Goal: Task Accomplishment & Management: Complete application form

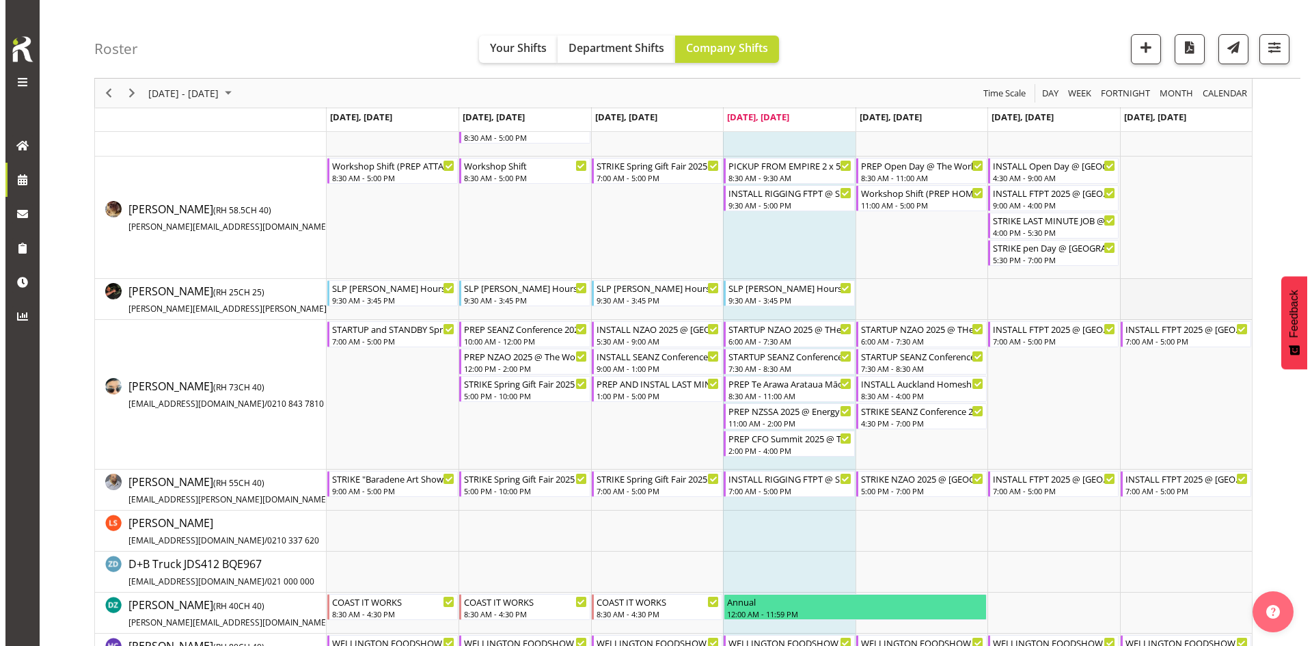
scroll to position [137, 0]
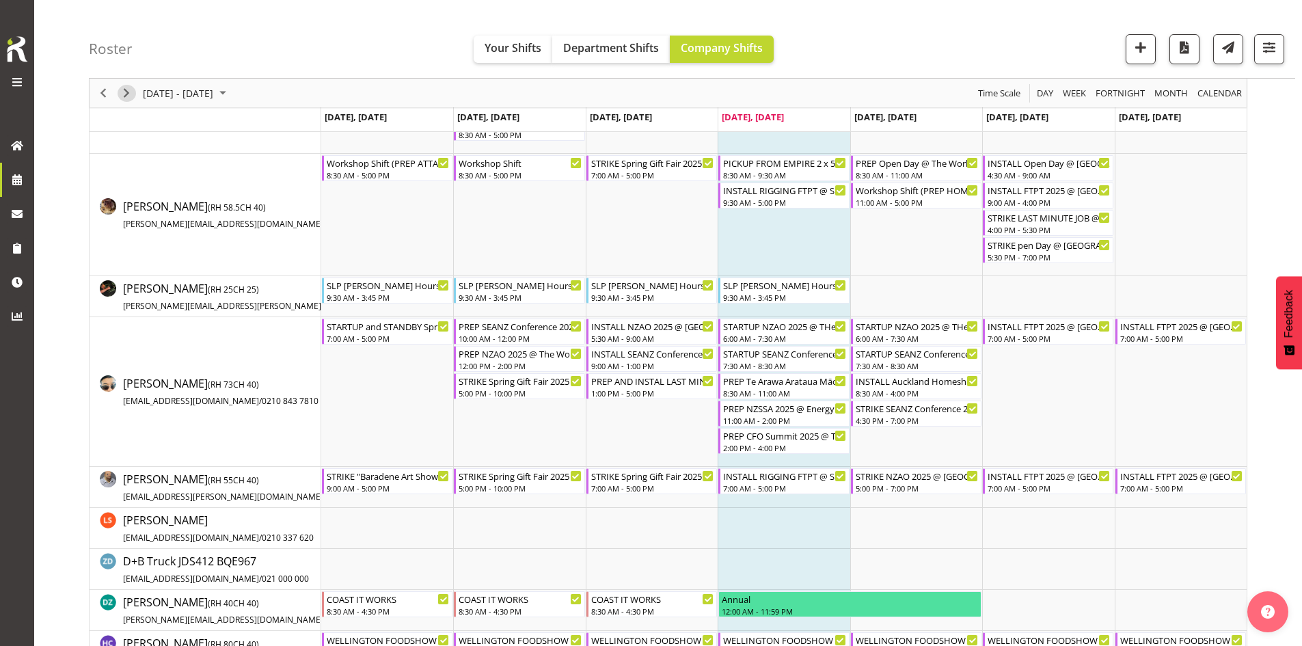
click at [121, 98] on span "Next" at bounding box center [126, 93] width 16 height 17
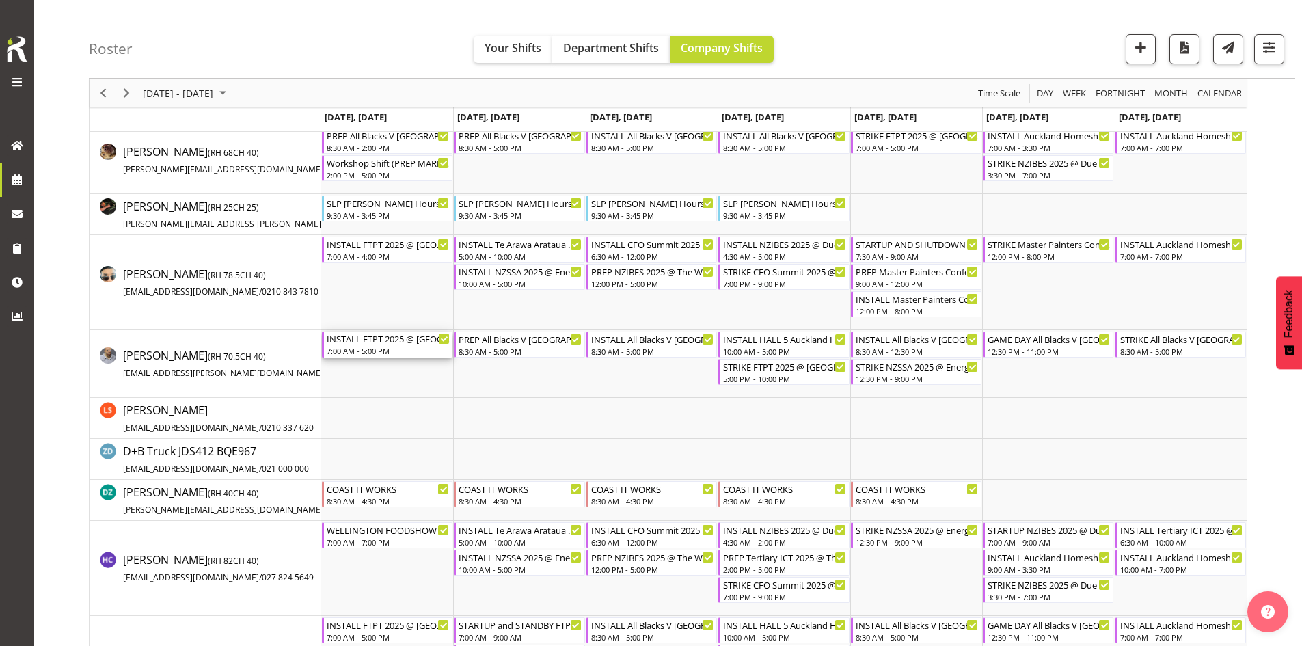
click at [394, 347] on div "7:00 AM - 5:00 PM" at bounding box center [388, 350] width 123 height 11
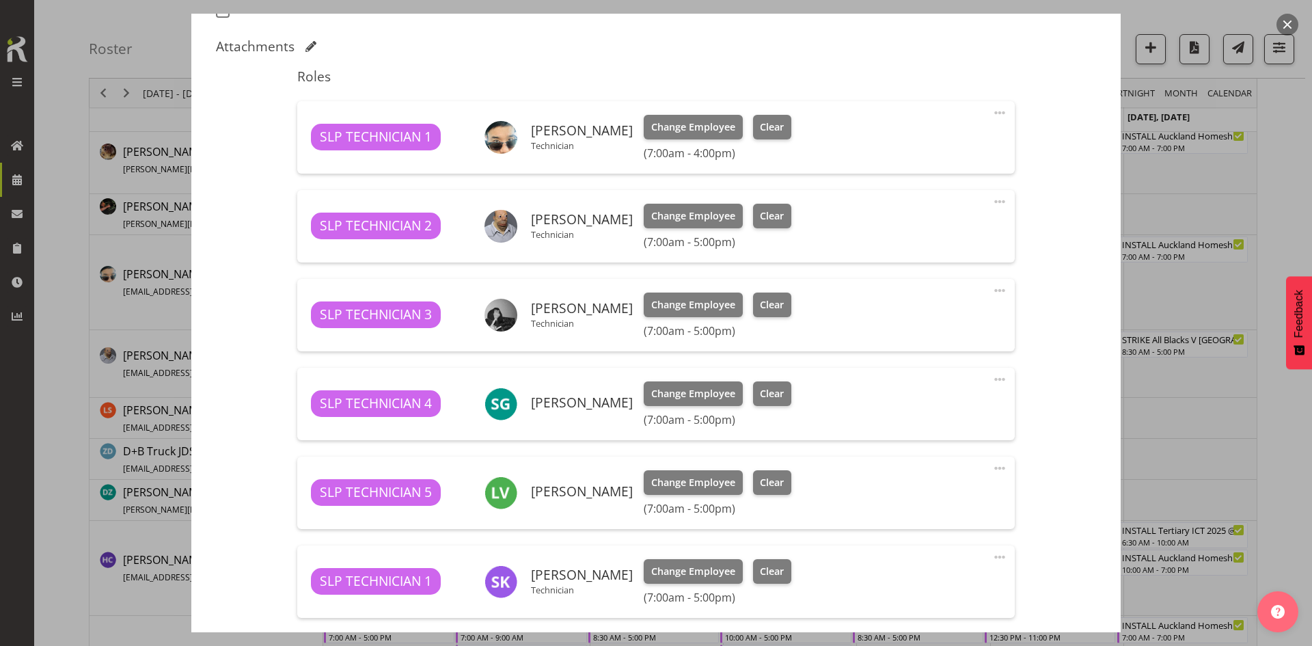
select select "9154"
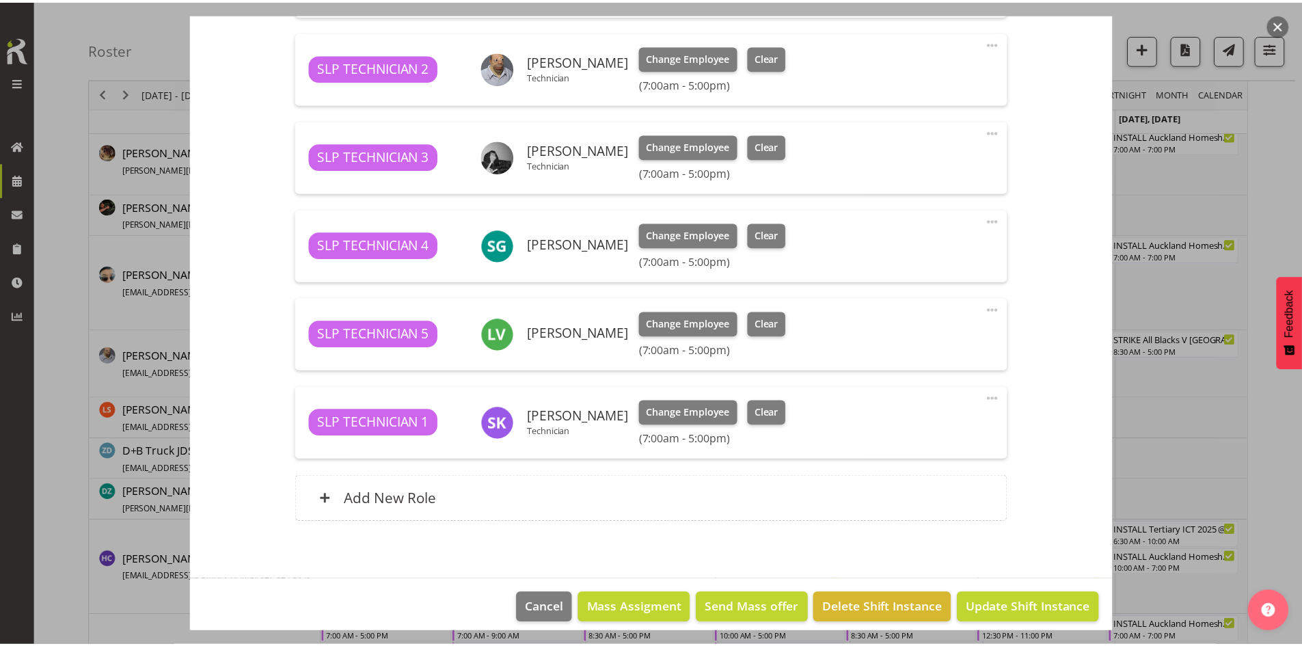
scroll to position [580, 0]
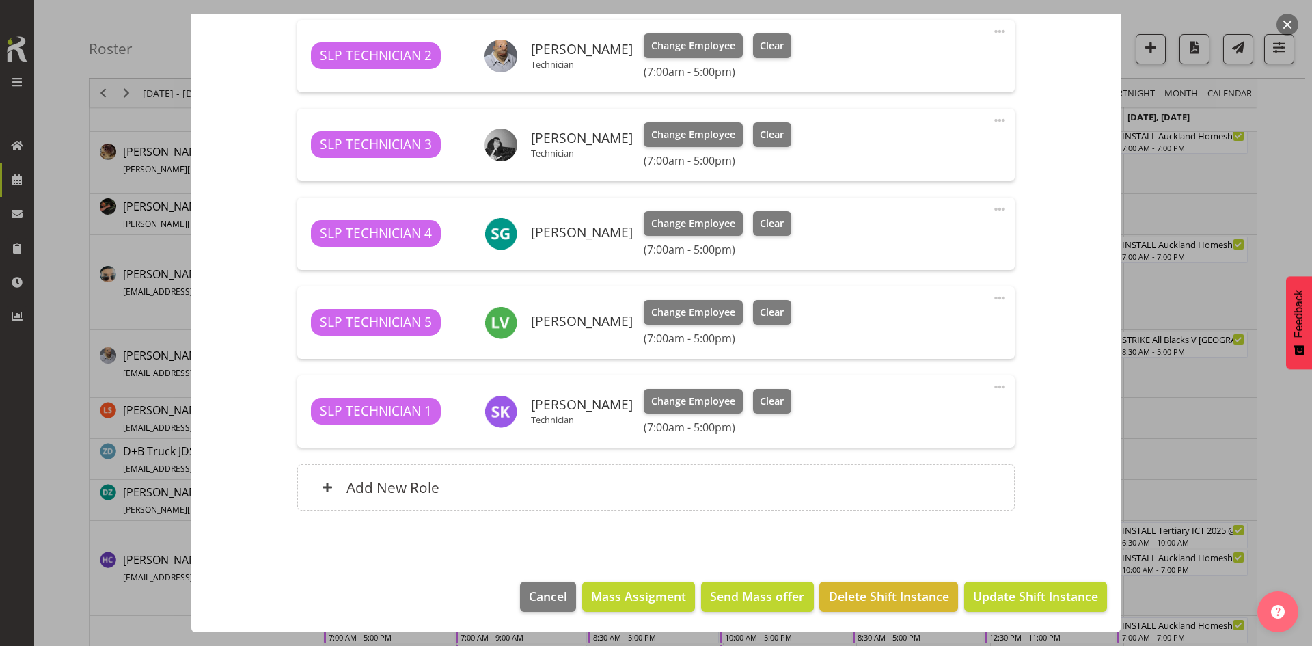
click at [1286, 21] on button "button" at bounding box center [1288, 25] width 22 height 22
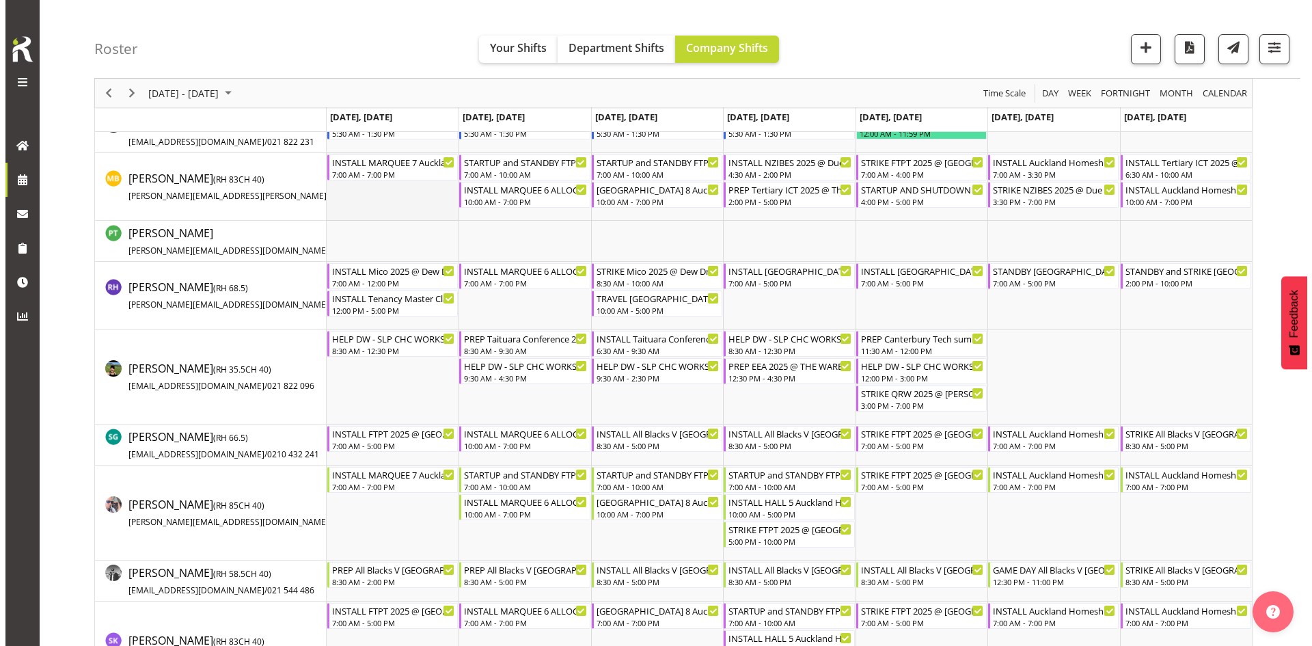
scroll to position [1299, 0]
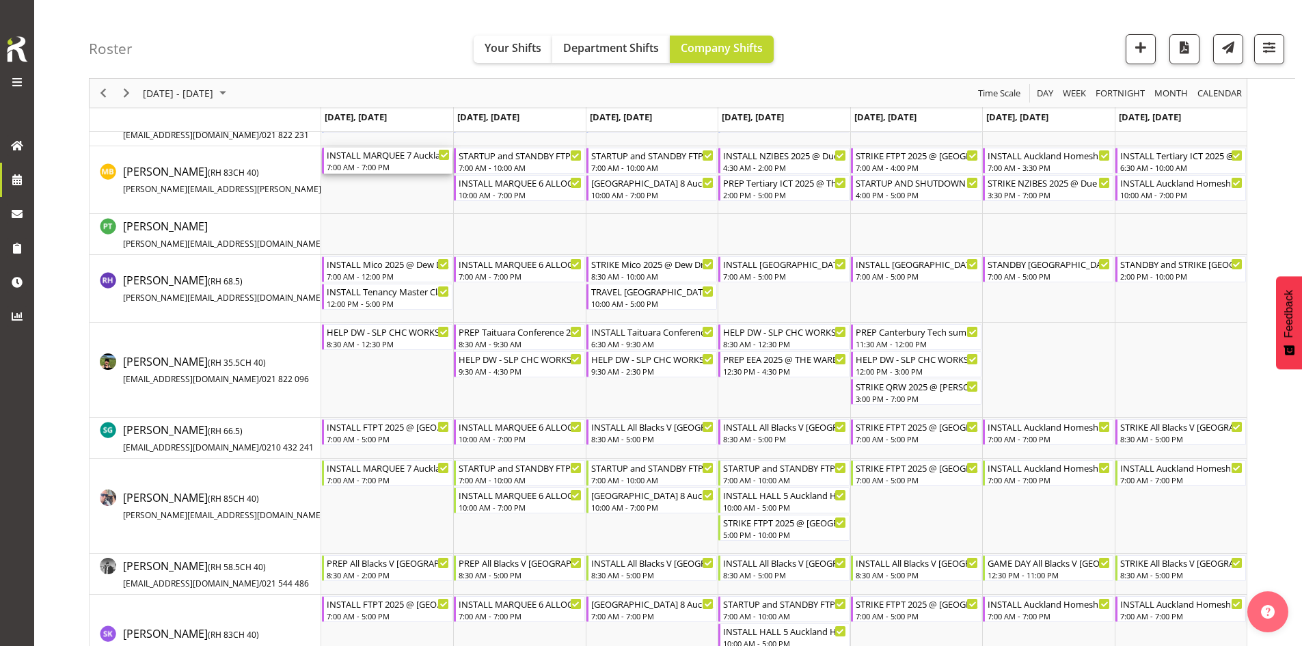
click at [381, 169] on div "7:00 AM - 7:00 PM" at bounding box center [388, 166] width 123 height 11
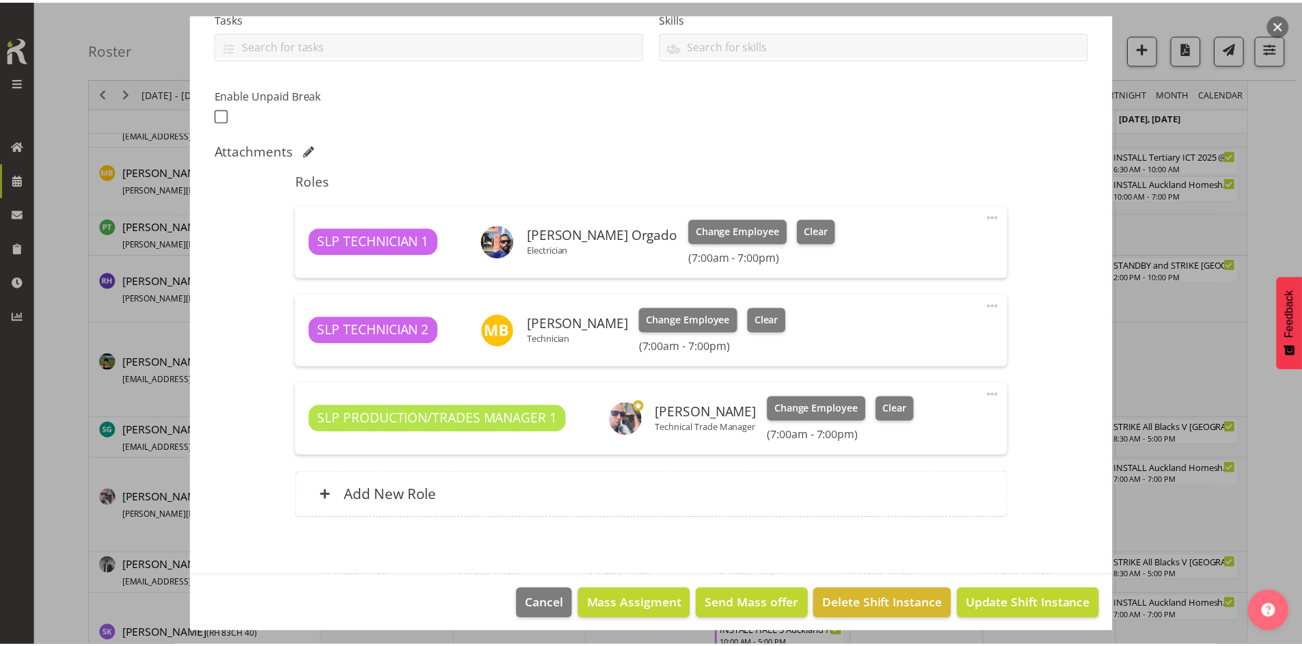
scroll to position [314, 0]
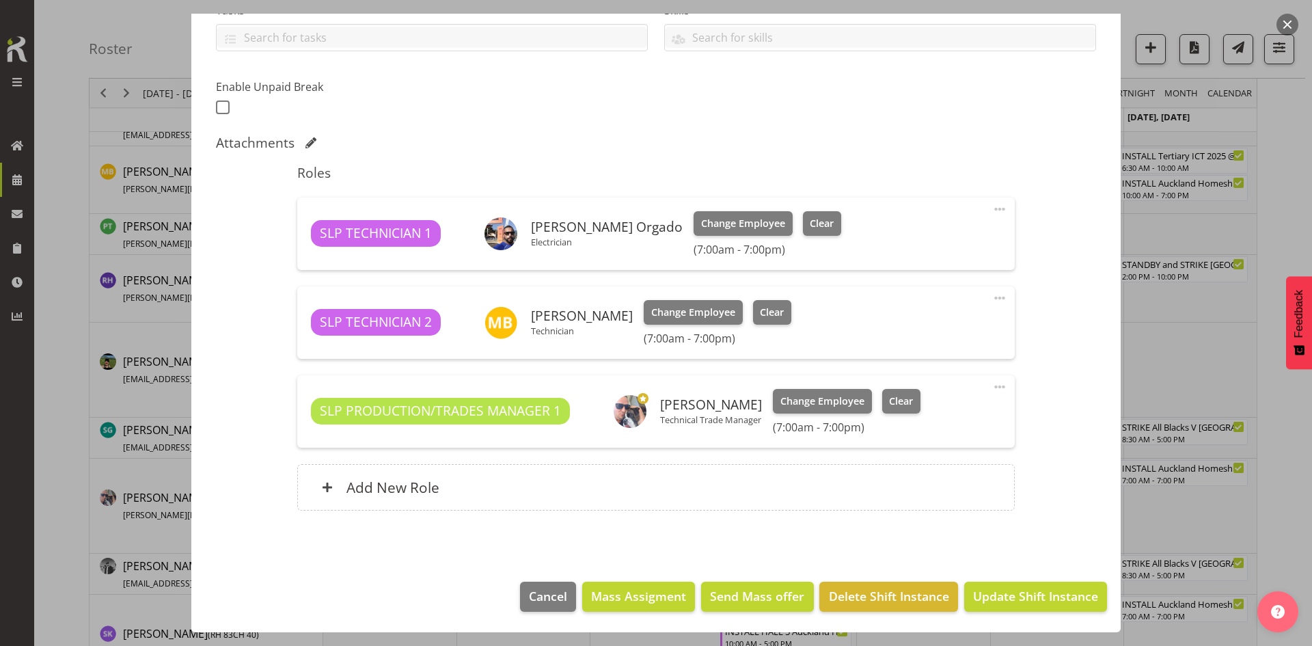
select select "9869"
click at [1286, 26] on button "button" at bounding box center [1288, 25] width 22 height 22
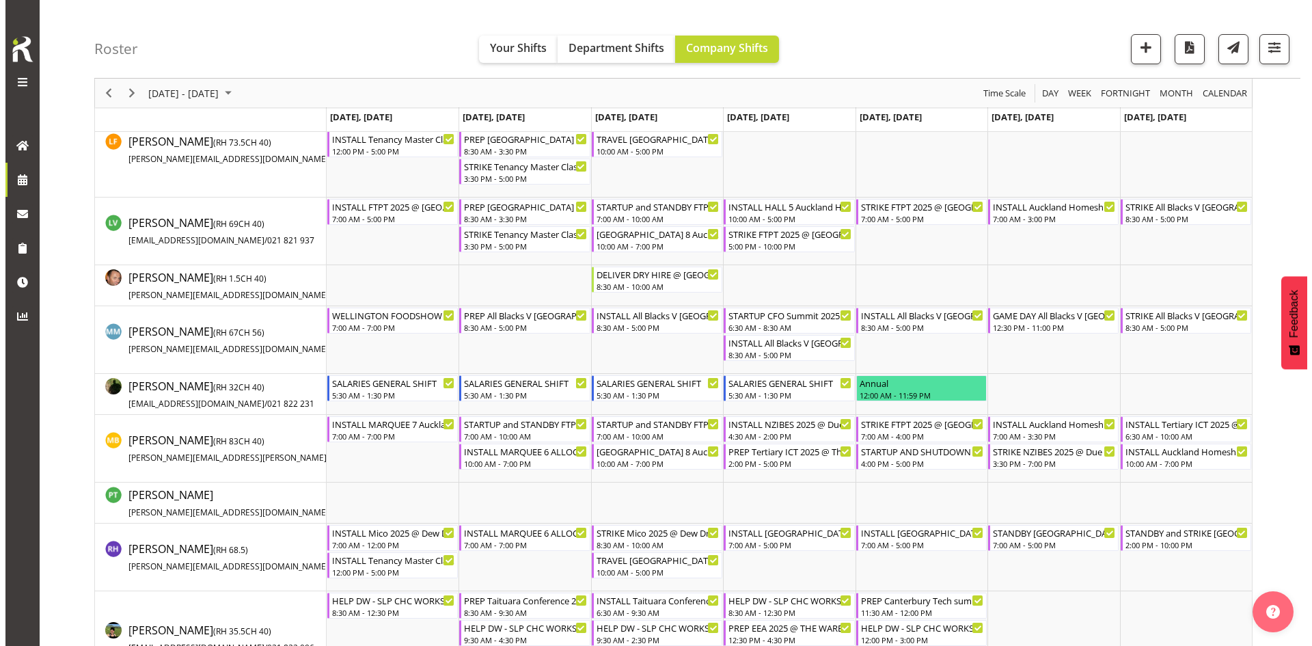
scroll to position [1025, 0]
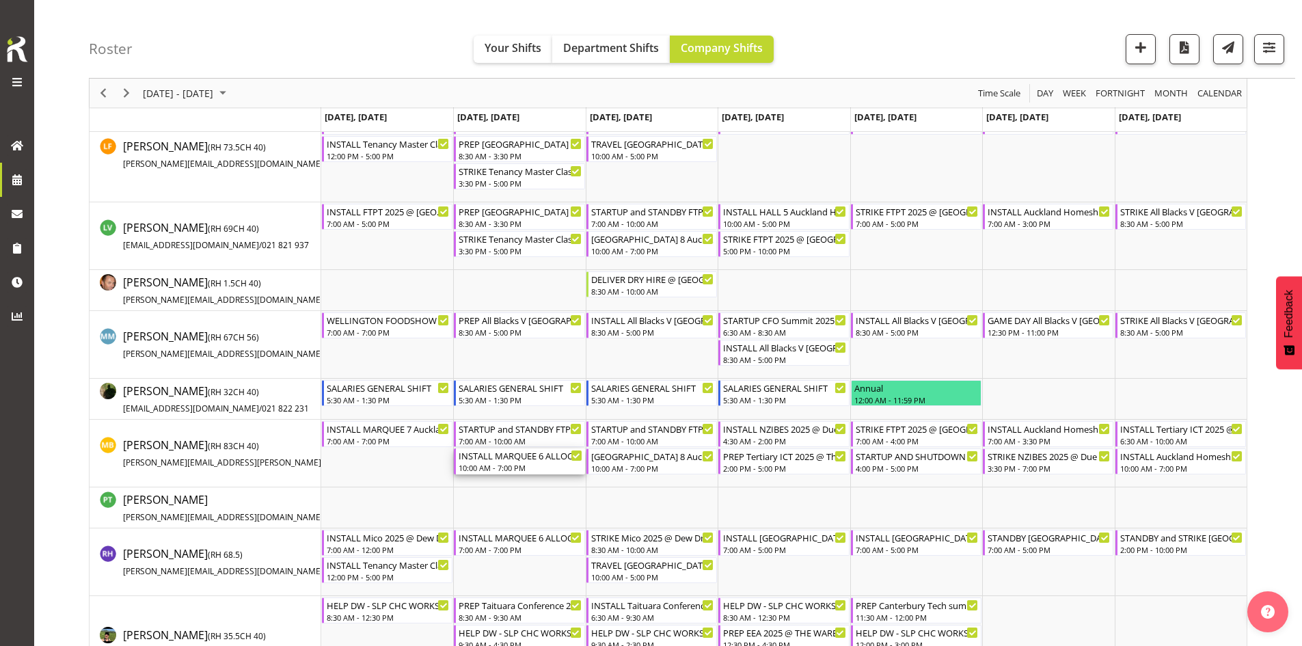
click at [522, 466] on div "10:00 AM - 7:00 PM" at bounding box center [520, 467] width 123 height 11
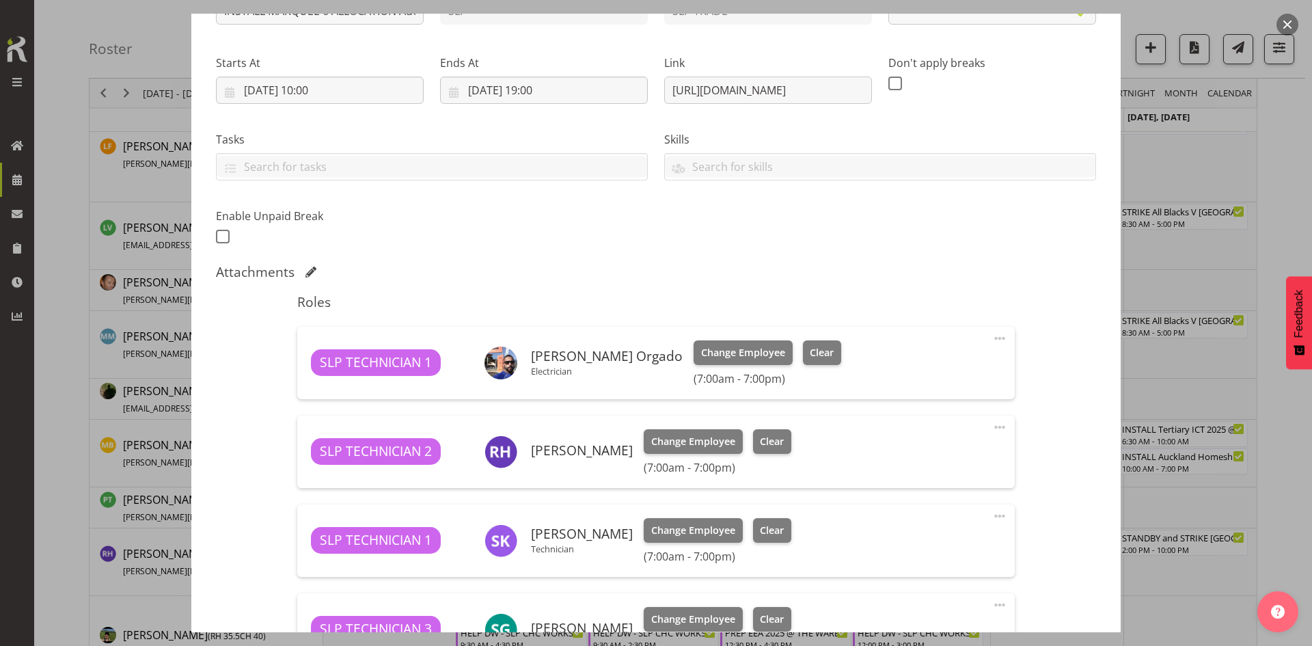
select select "9869"
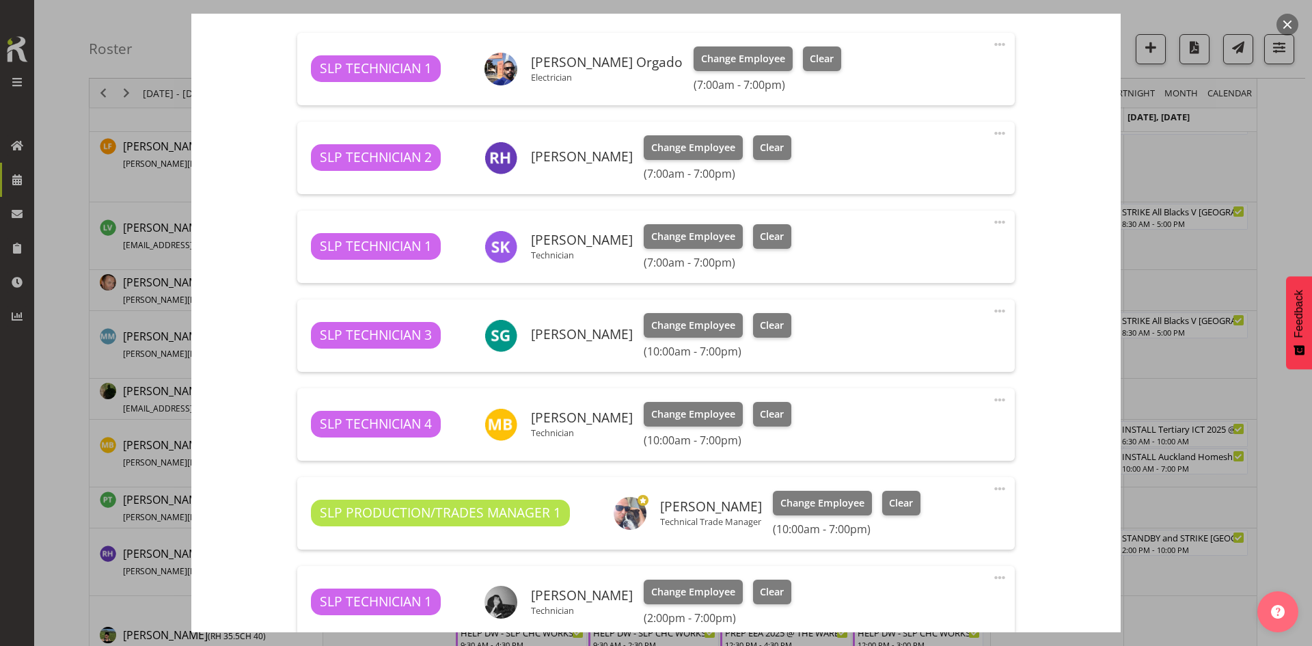
scroll to position [615, 0]
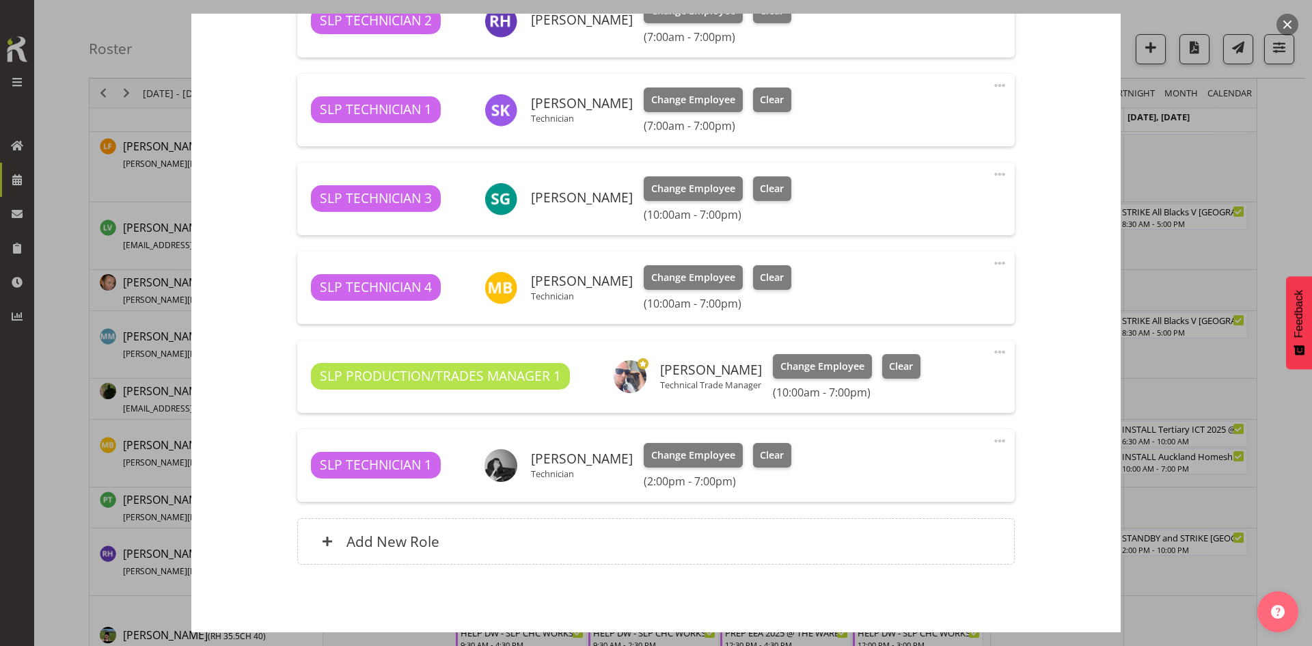
click at [1286, 23] on button "button" at bounding box center [1288, 25] width 22 height 22
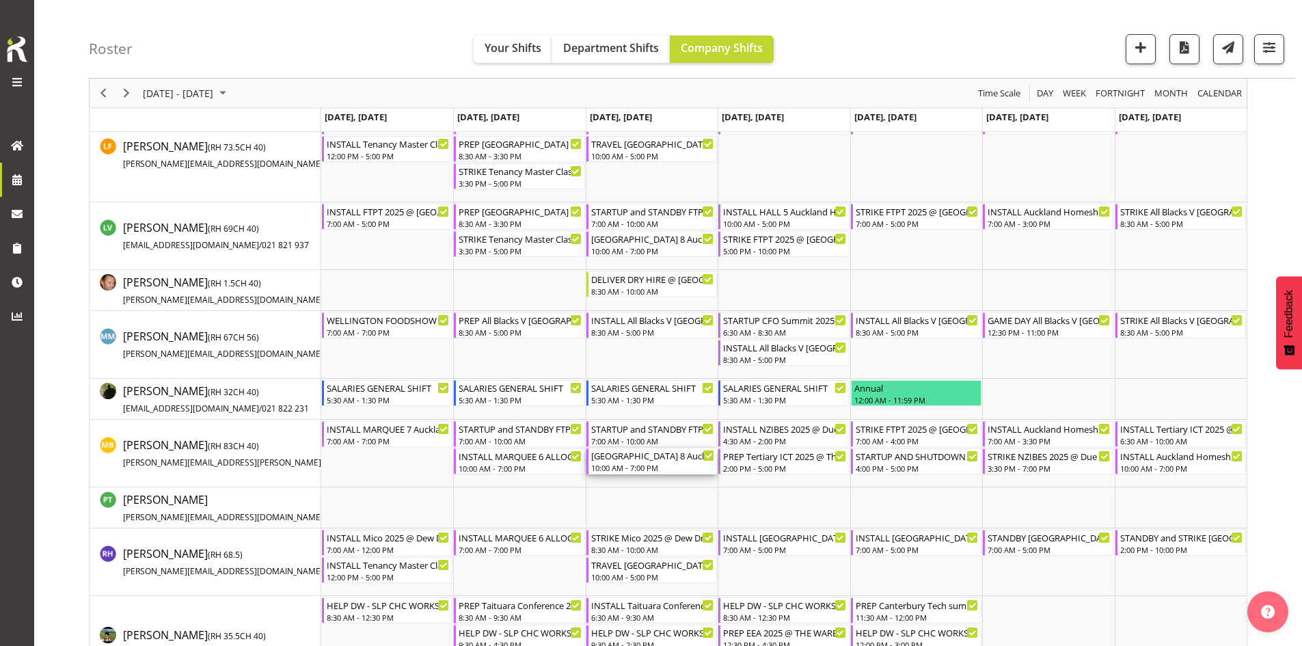
click at [636, 456] on div "INSTALL HALL 8 Auckland Homeshow 2025 @ Auckland SHowgrounds" at bounding box center [652, 455] width 123 height 14
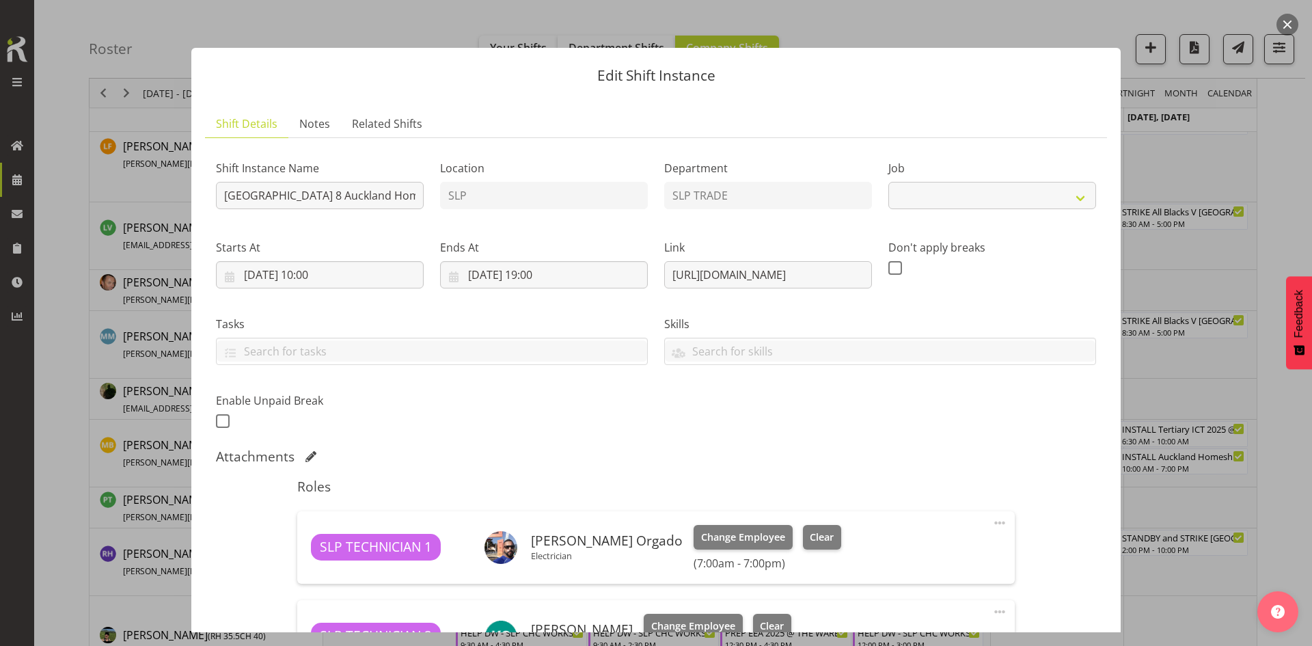
select select "9869"
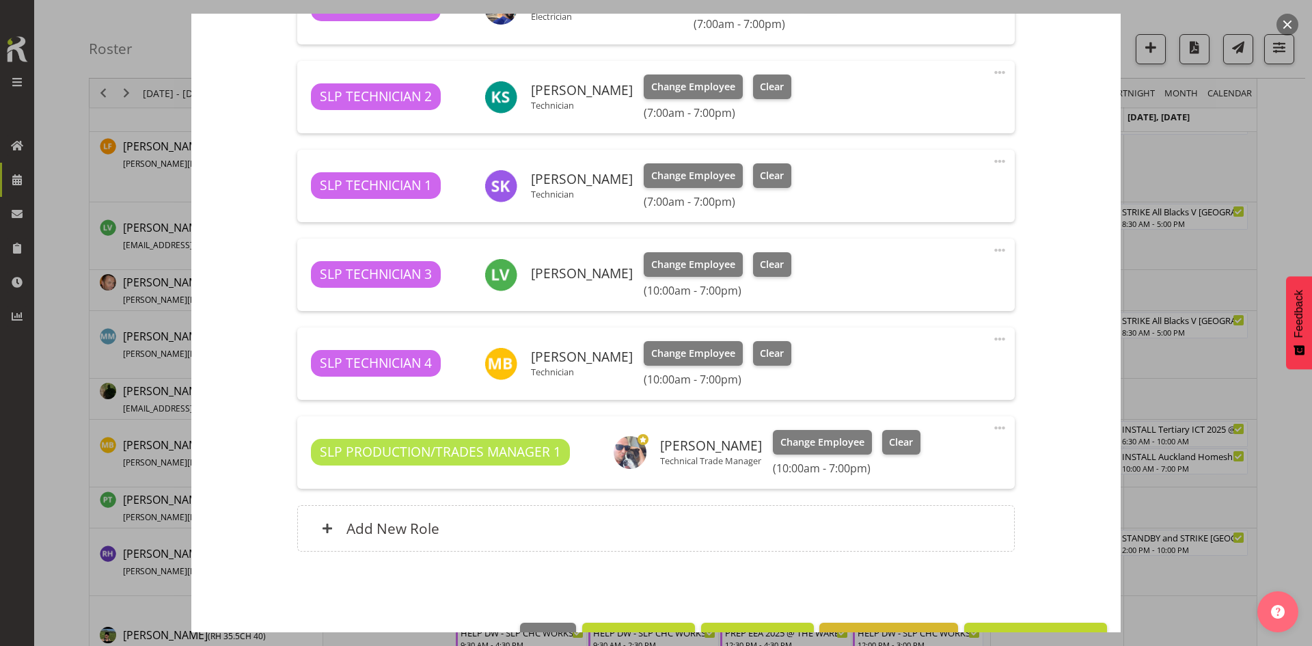
scroll to position [547, 0]
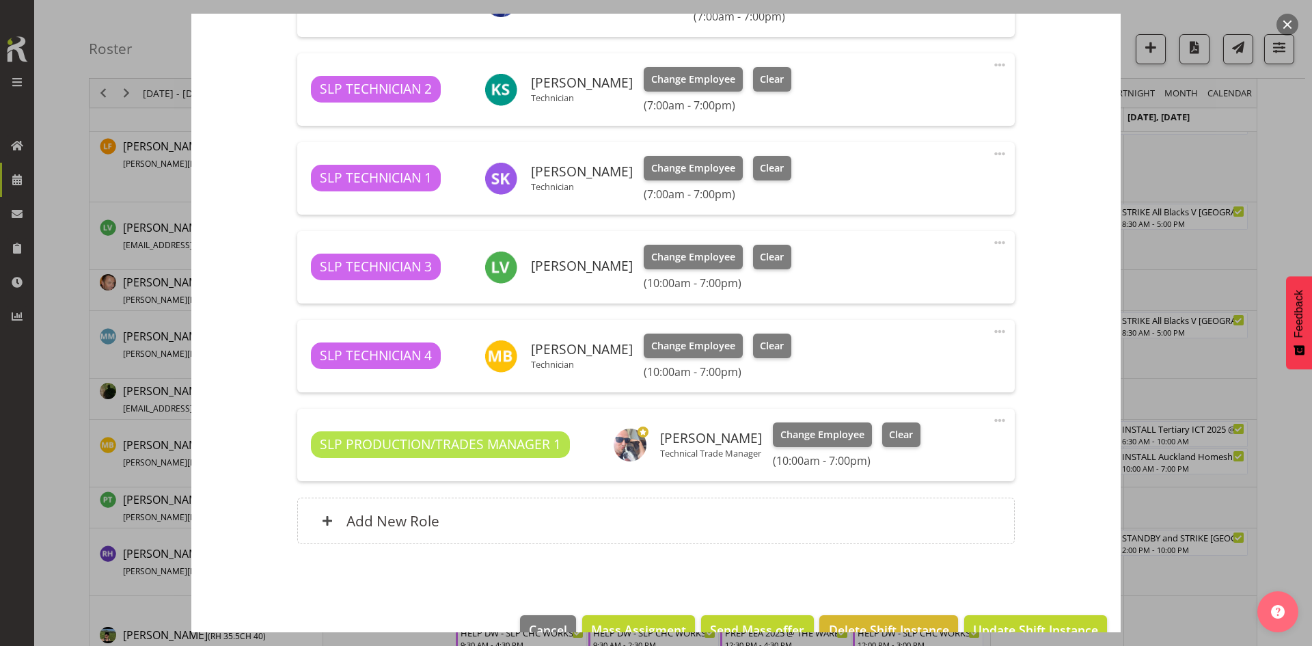
click at [1191, 275] on div at bounding box center [656, 323] width 1312 height 646
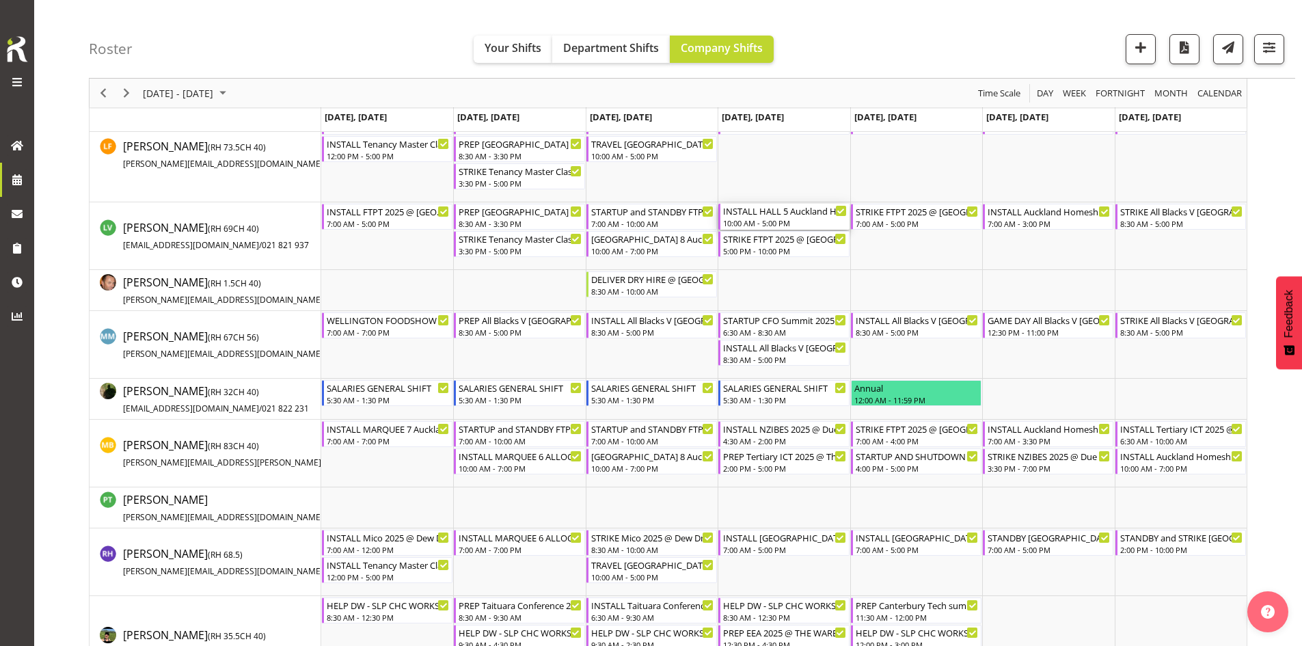
click at [774, 215] on div "INSTALL HALL 5 Auckland Homeshow 2025 @ Auckland SHowgrounds" at bounding box center [784, 211] width 123 height 14
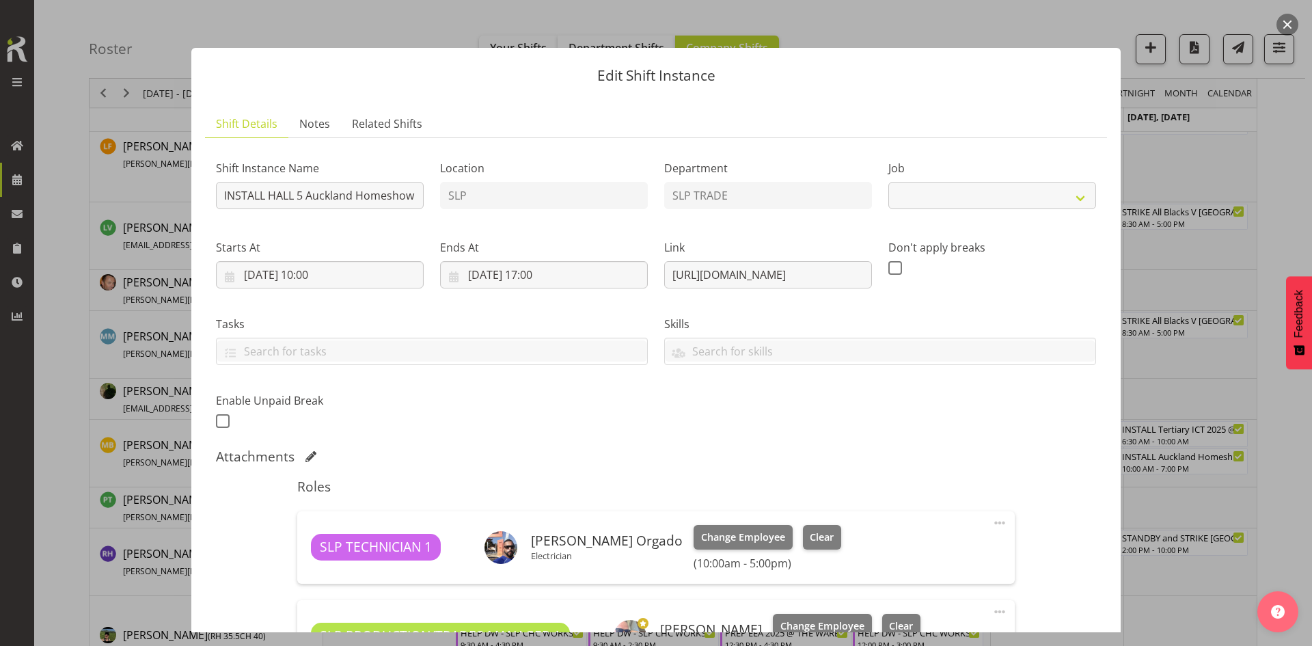
select select "9869"
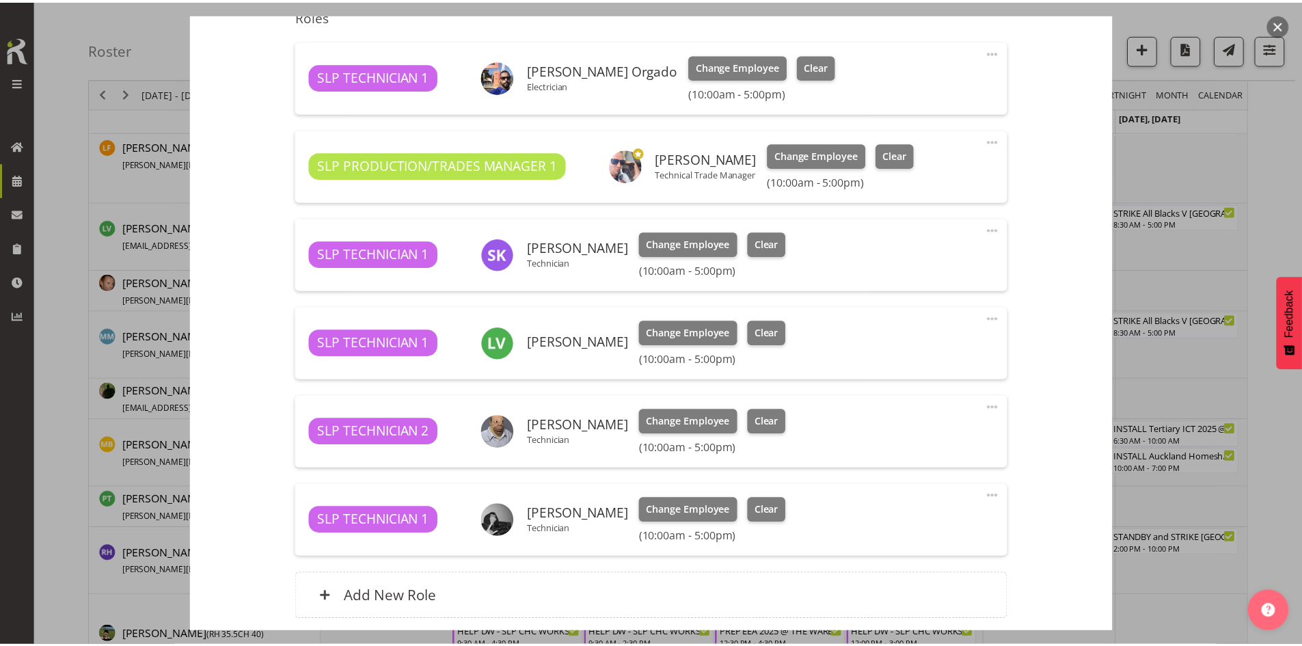
scroll to position [479, 0]
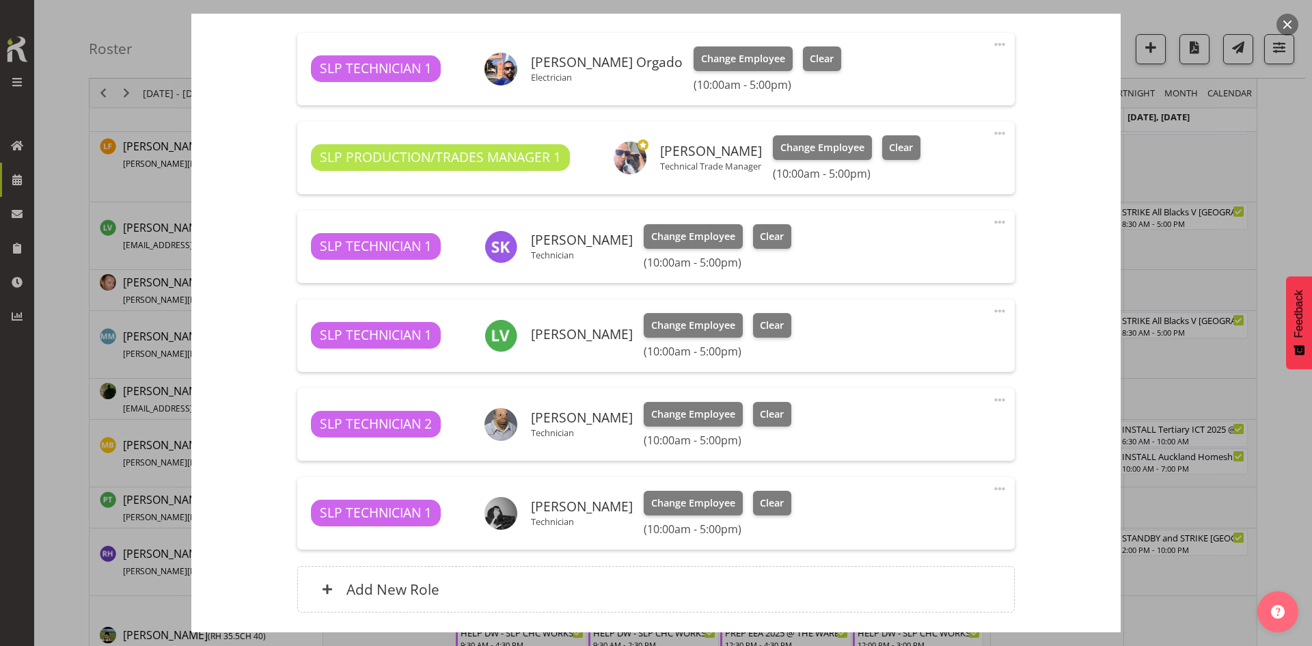
click at [1292, 23] on button "button" at bounding box center [1288, 25] width 22 height 22
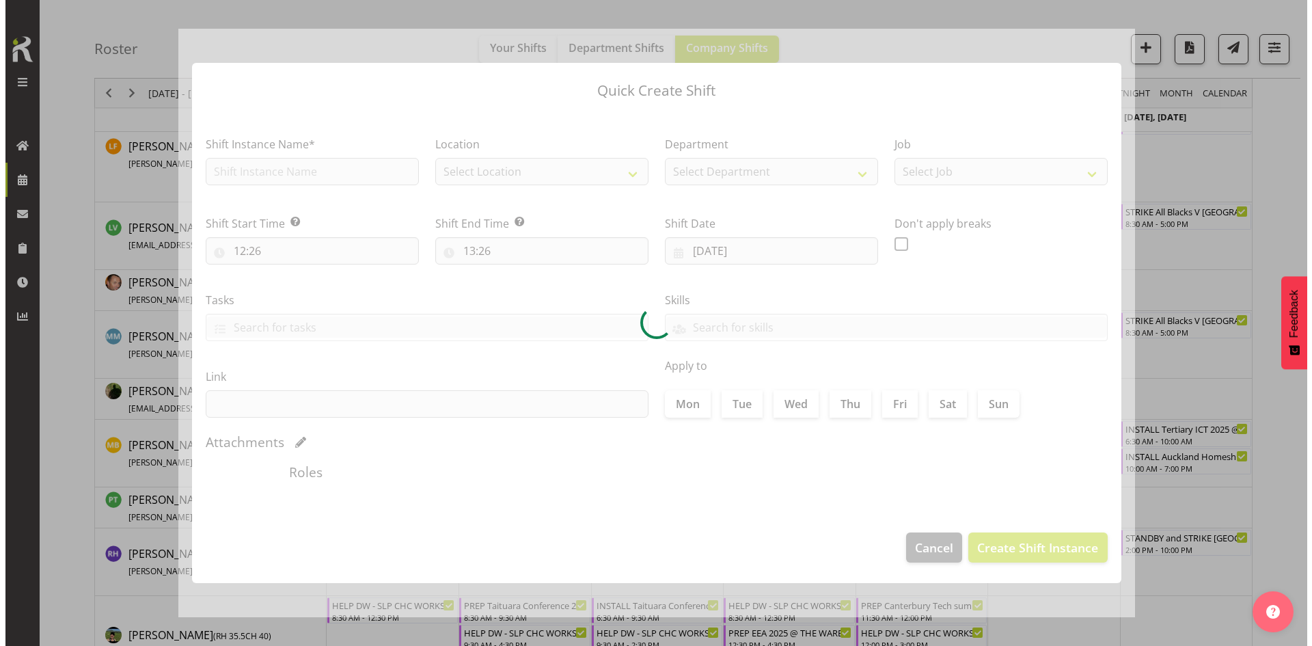
scroll to position [1455, 0]
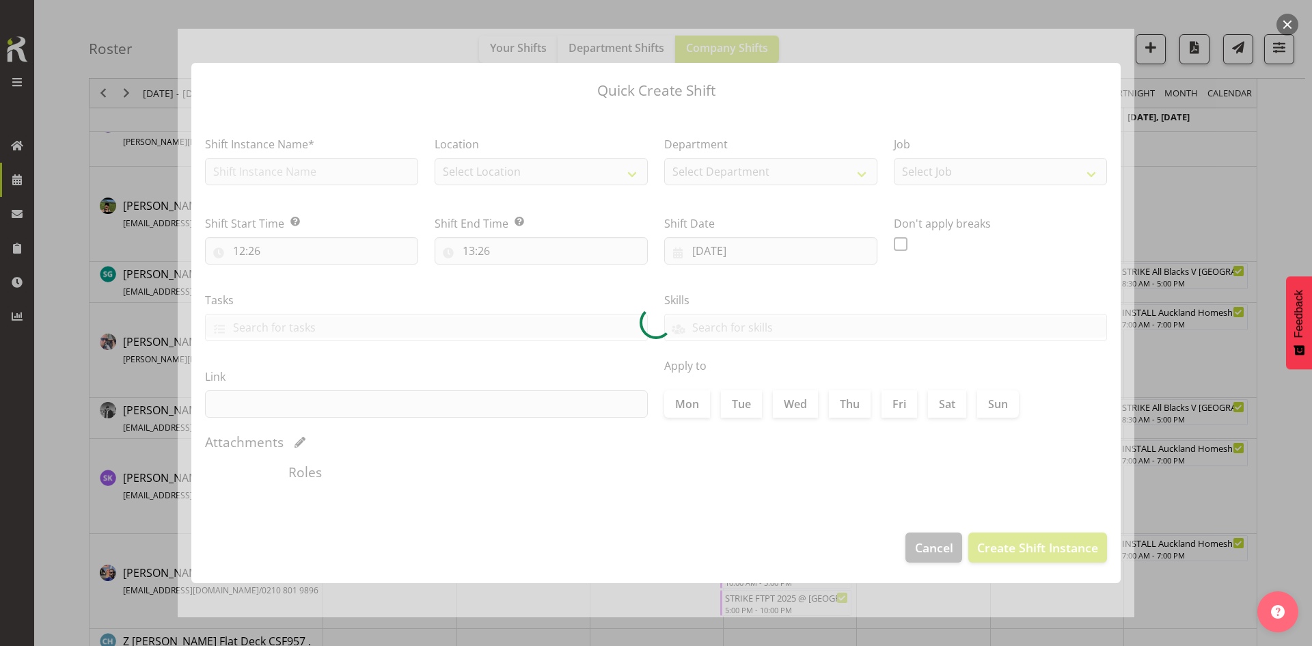
type input "06/09/2025"
checkbox input "true"
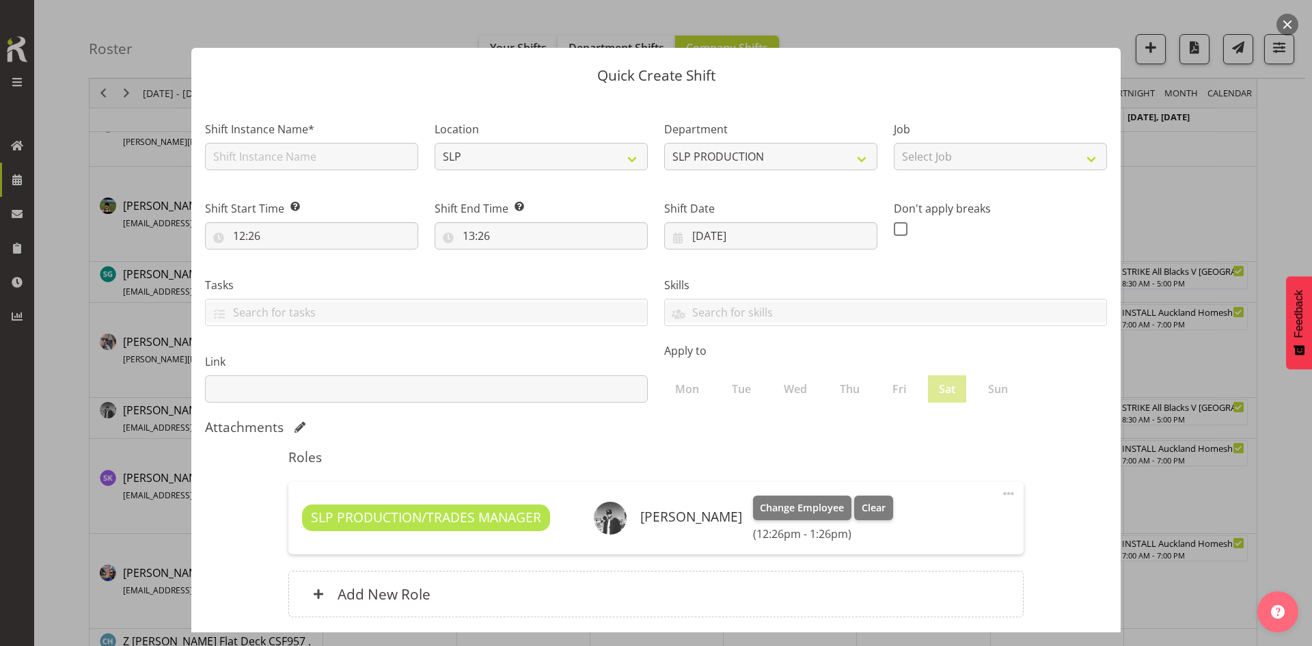
click at [1172, 261] on div at bounding box center [656, 323] width 1312 height 646
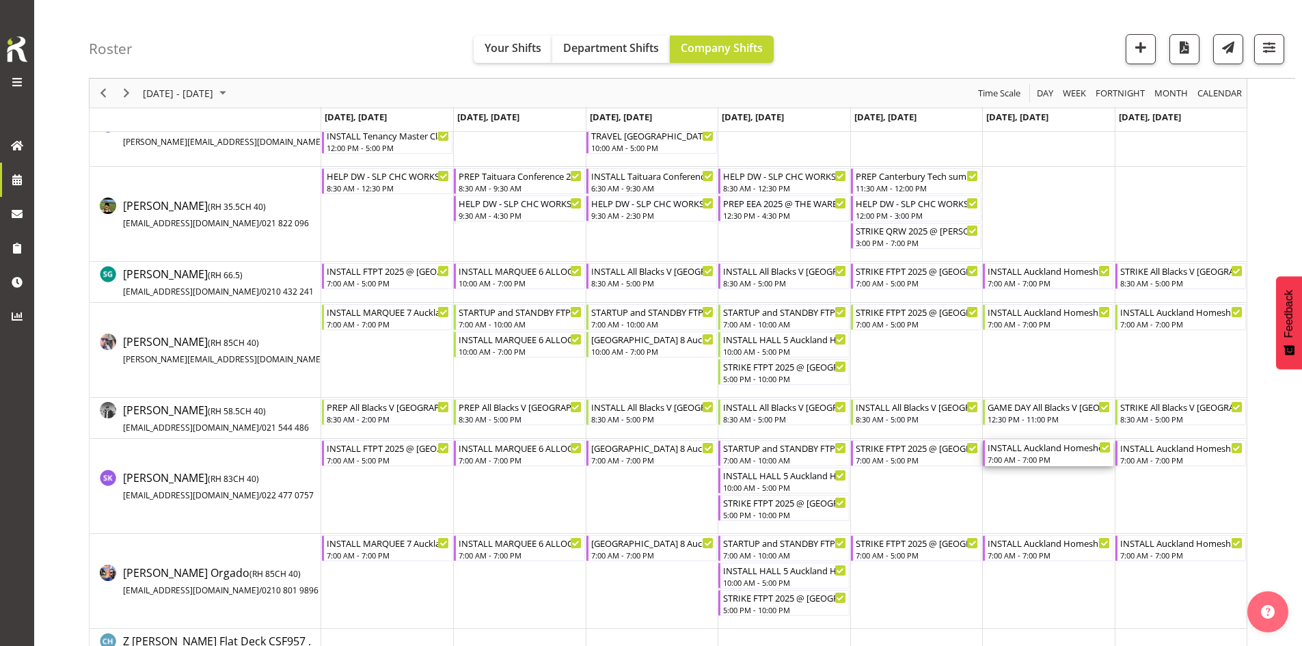
click at [1057, 456] on div "7:00 AM - 7:00 PM" at bounding box center [1049, 459] width 123 height 11
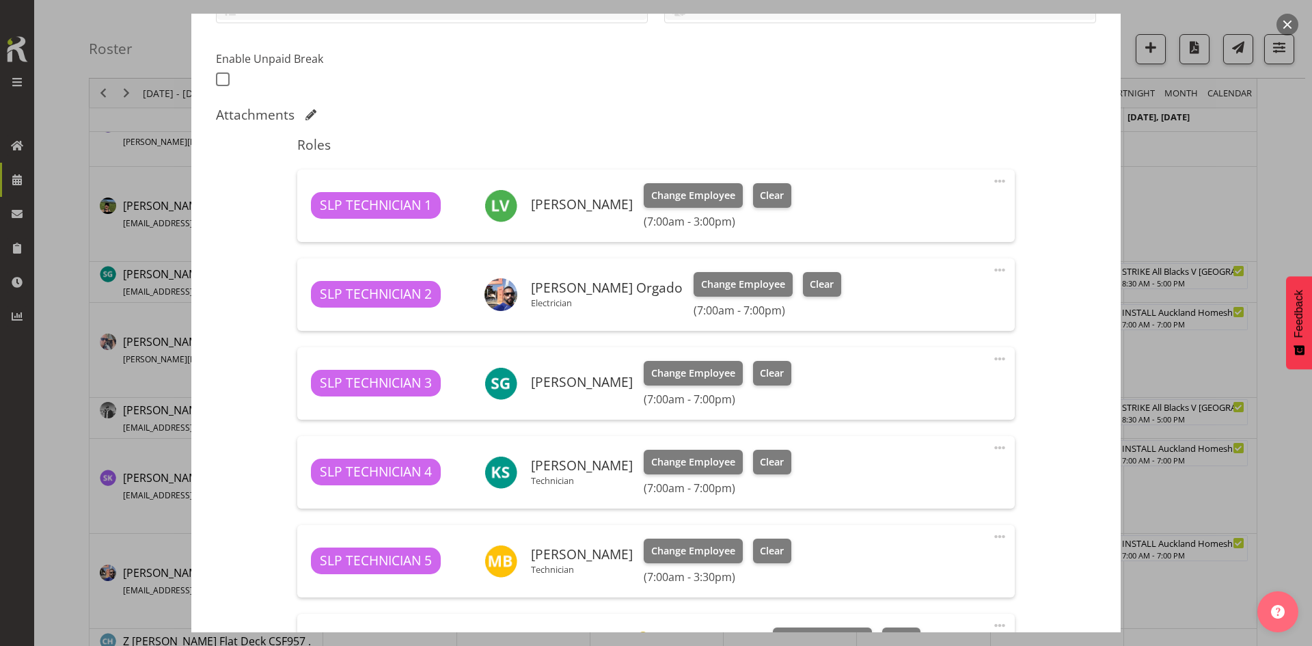
select select "9869"
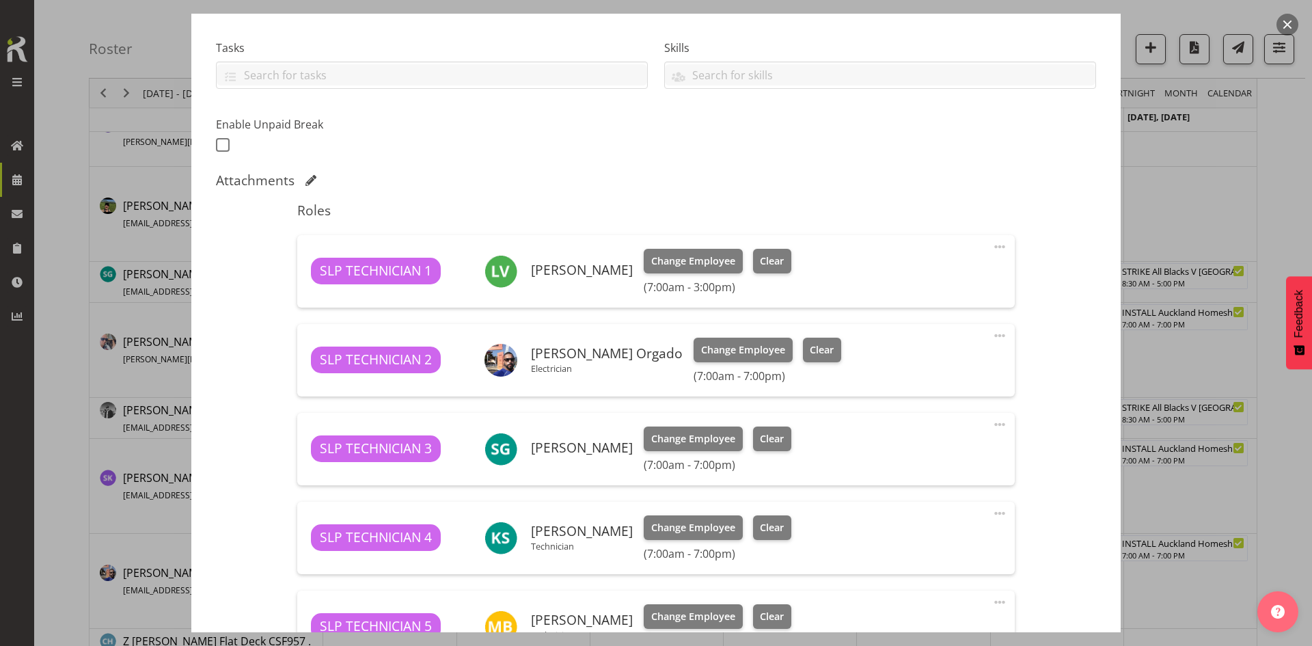
scroll to position [273, 0]
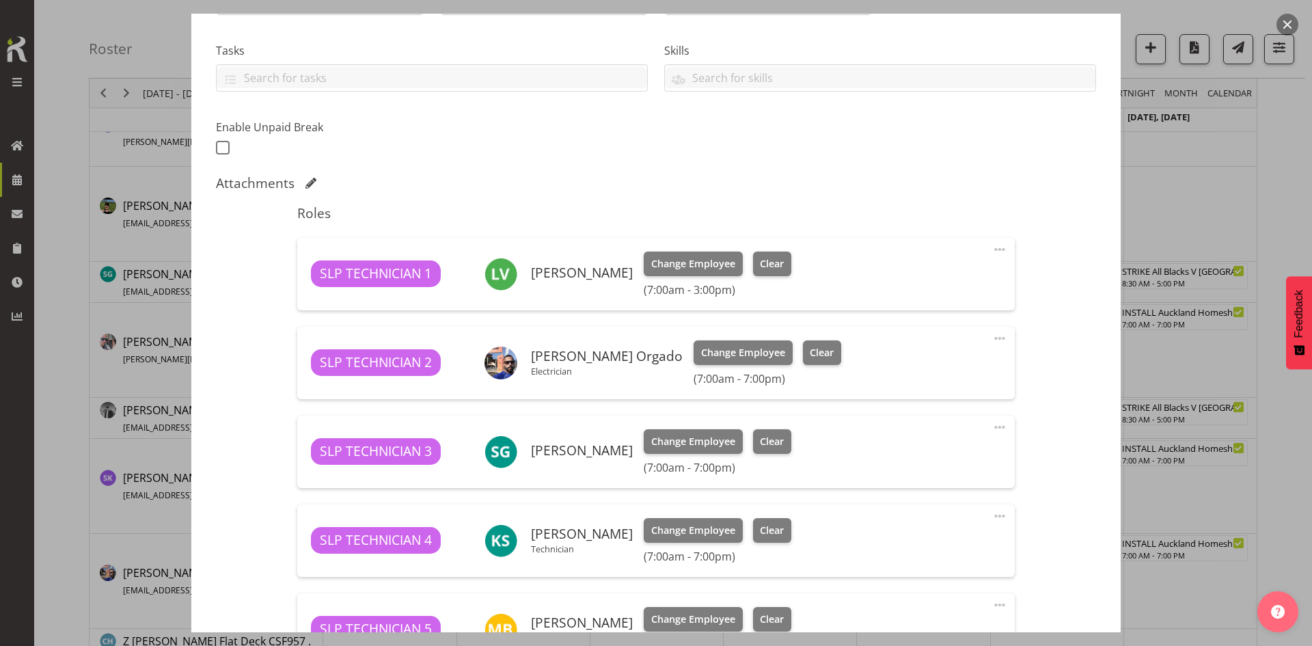
click at [1287, 21] on button "button" at bounding box center [1288, 25] width 22 height 22
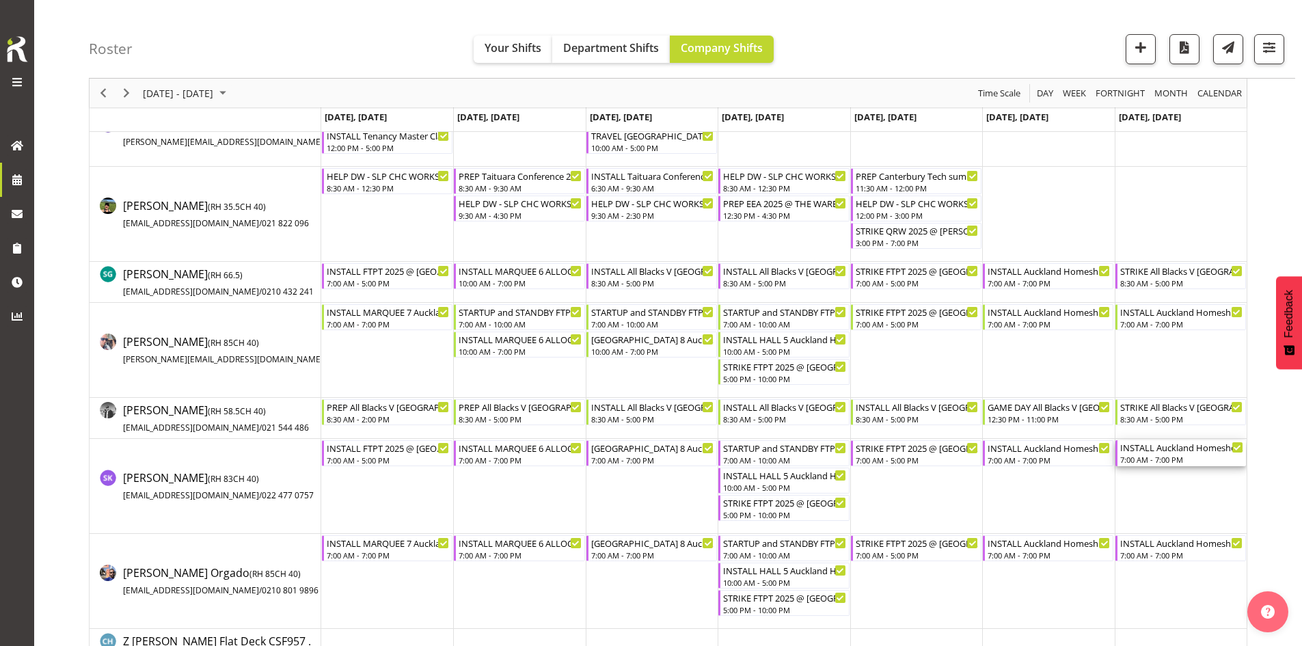
click at [1142, 449] on div "INSTALL Auckland Homeshow 2025 @ Auckland SHowgrounds" at bounding box center [1181, 447] width 123 height 14
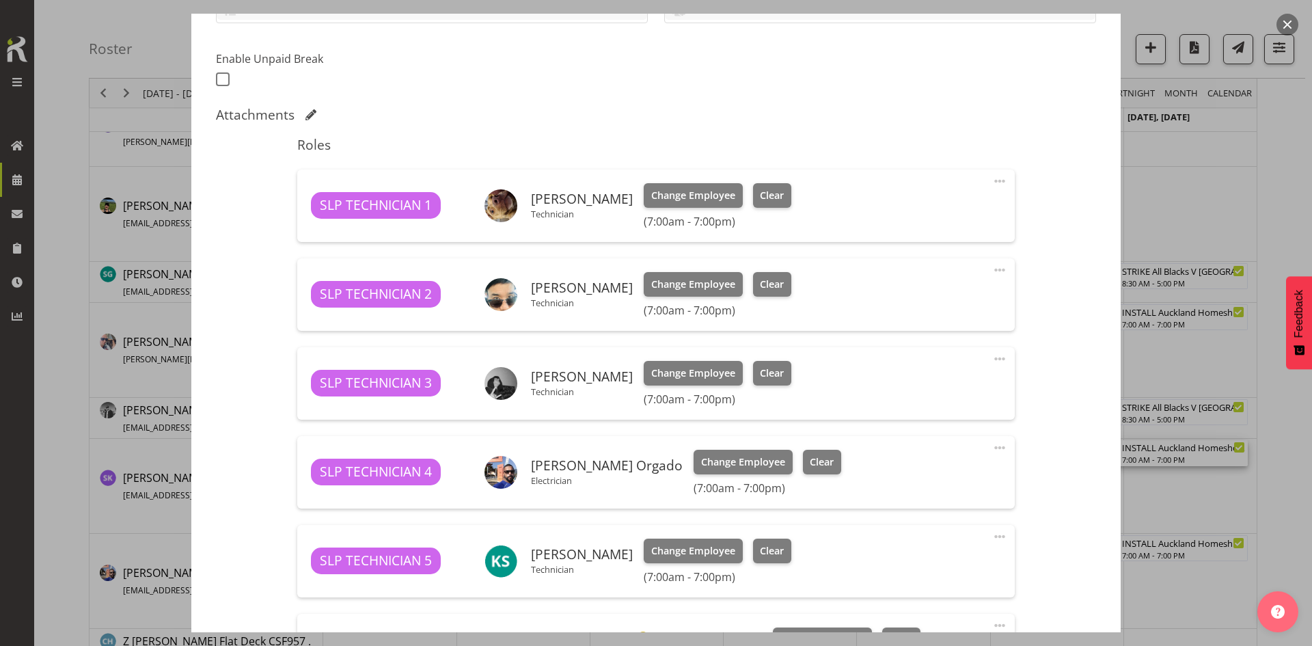
select select "9869"
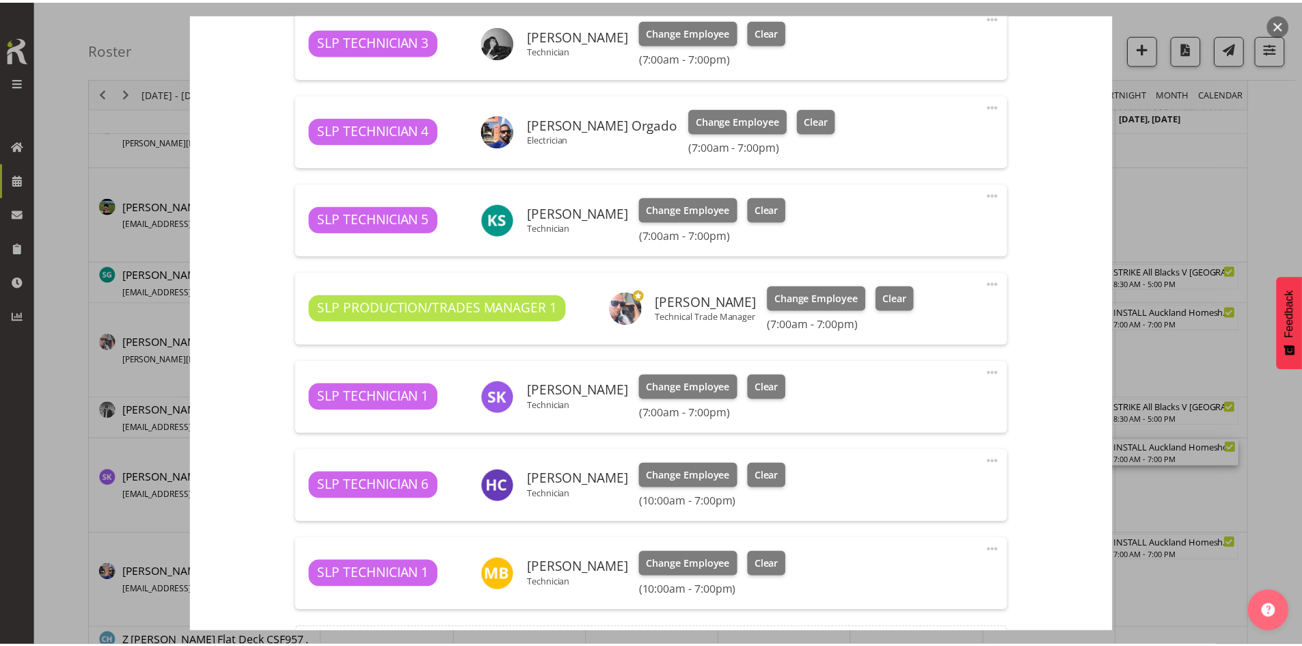
scroll to position [752, 0]
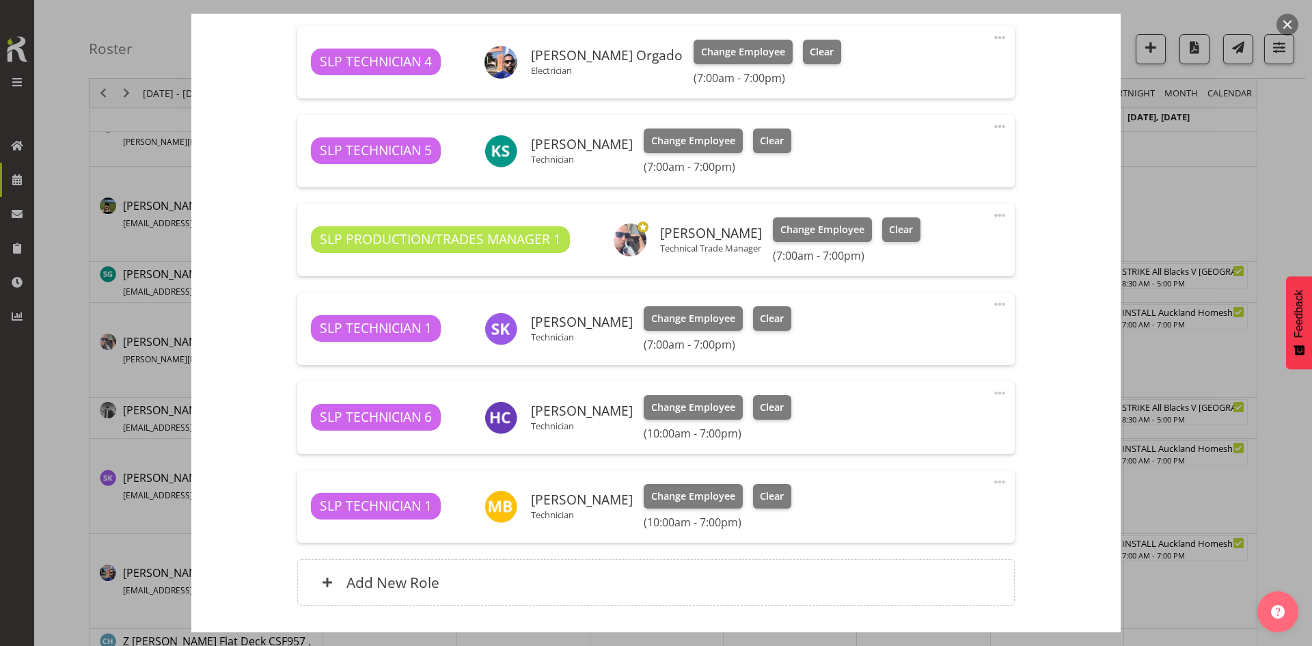
click at [1292, 23] on button "button" at bounding box center [1288, 25] width 22 height 22
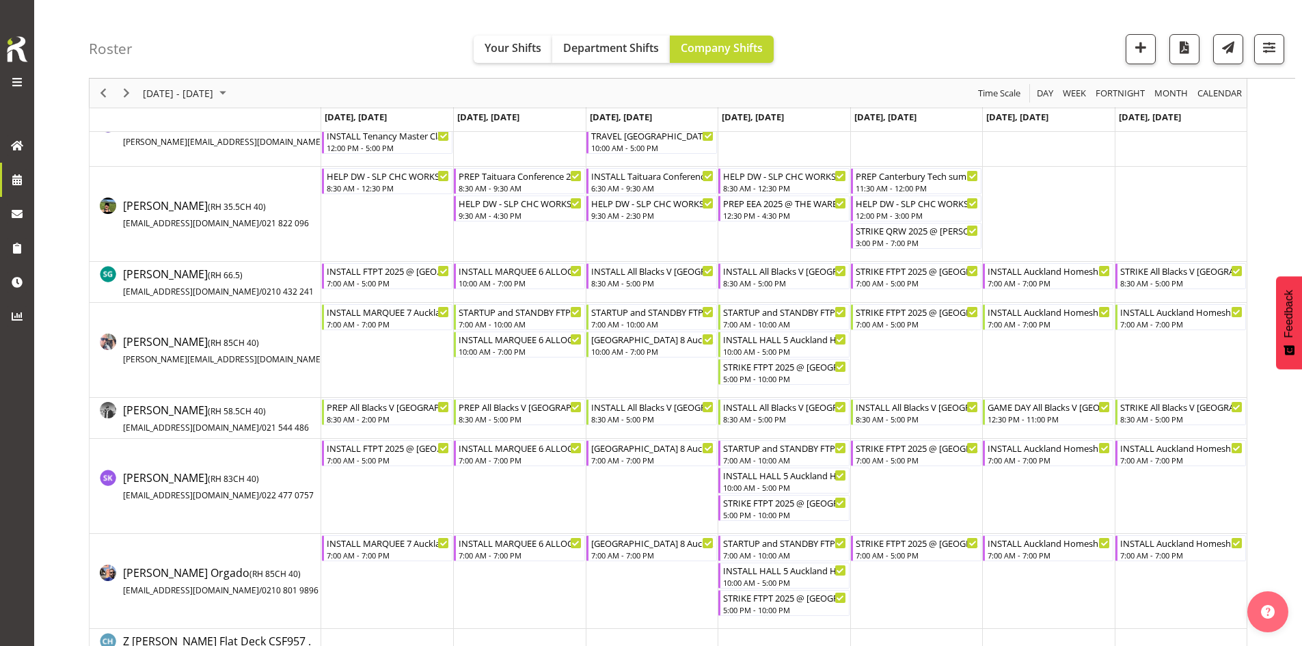
drag, startPoint x: 111, startPoint y: 100, endPoint x: 401, endPoint y: 237, distance: 321.1
click at [111, 100] on div "Timeline Week of September 4, 2025" at bounding box center [103, 93] width 23 height 29
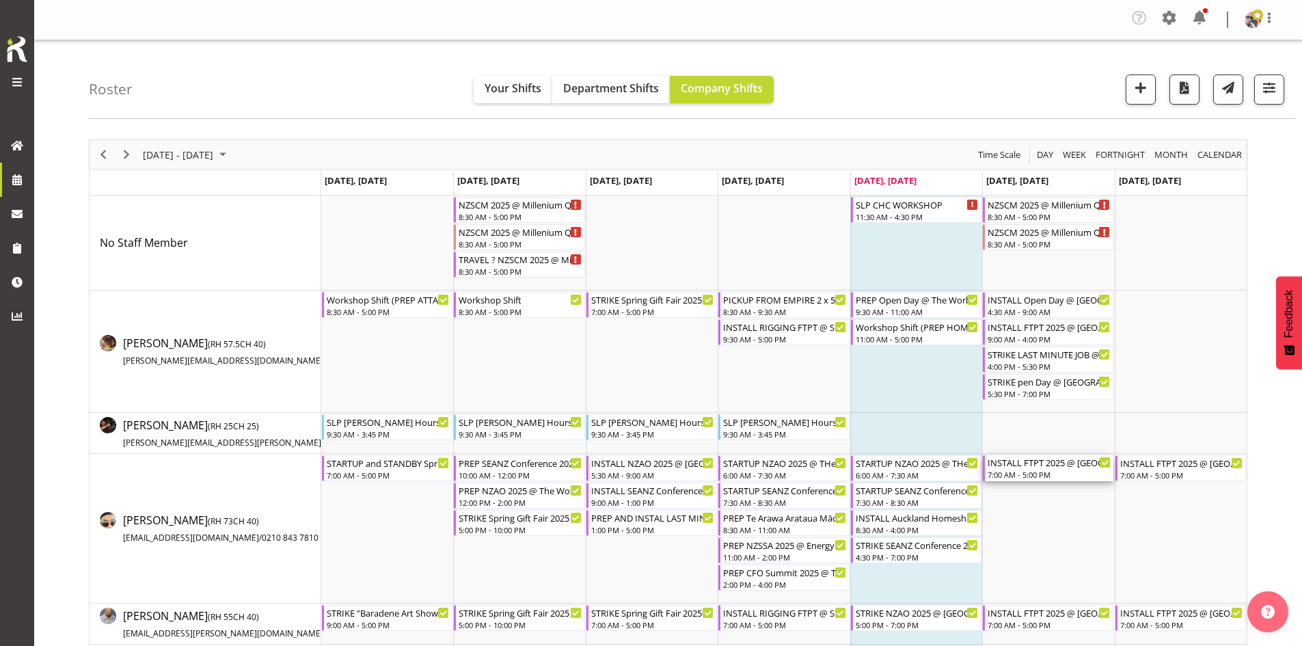
click at [1050, 462] on div "INSTALL FTPT 2025 @ Auckland Showgrounds" at bounding box center [1049, 462] width 123 height 14
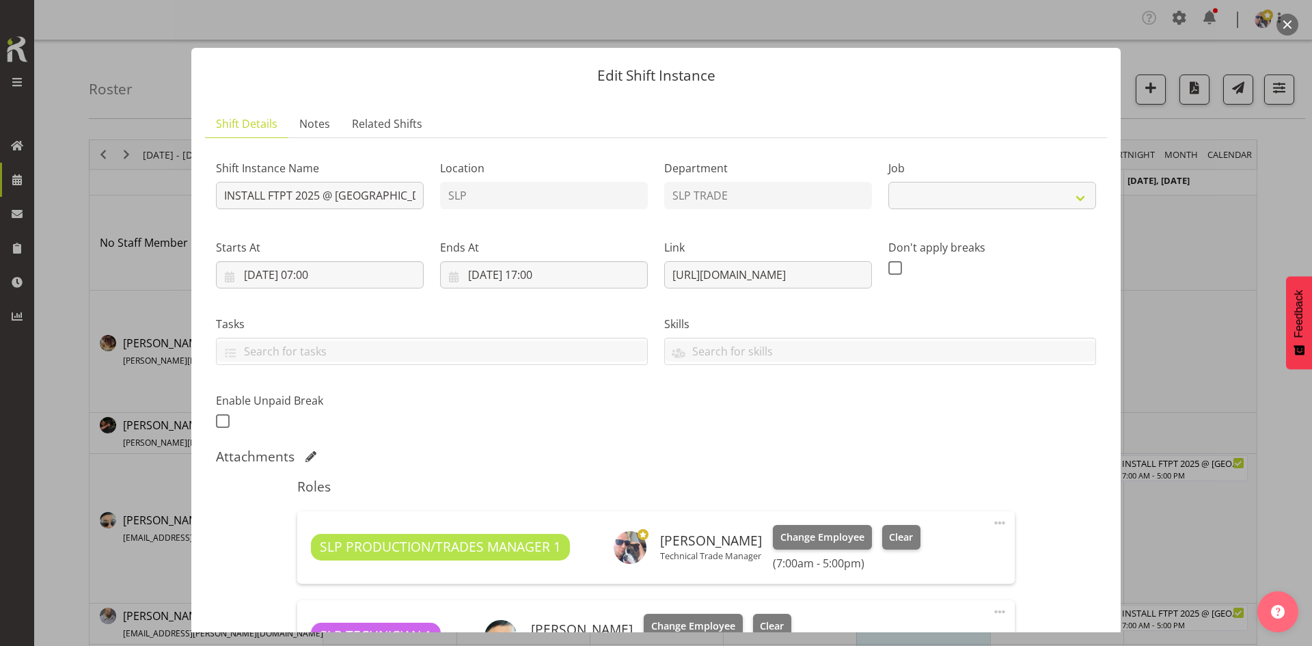
select select "9154"
click at [1289, 33] on button "button" at bounding box center [1288, 25] width 22 height 22
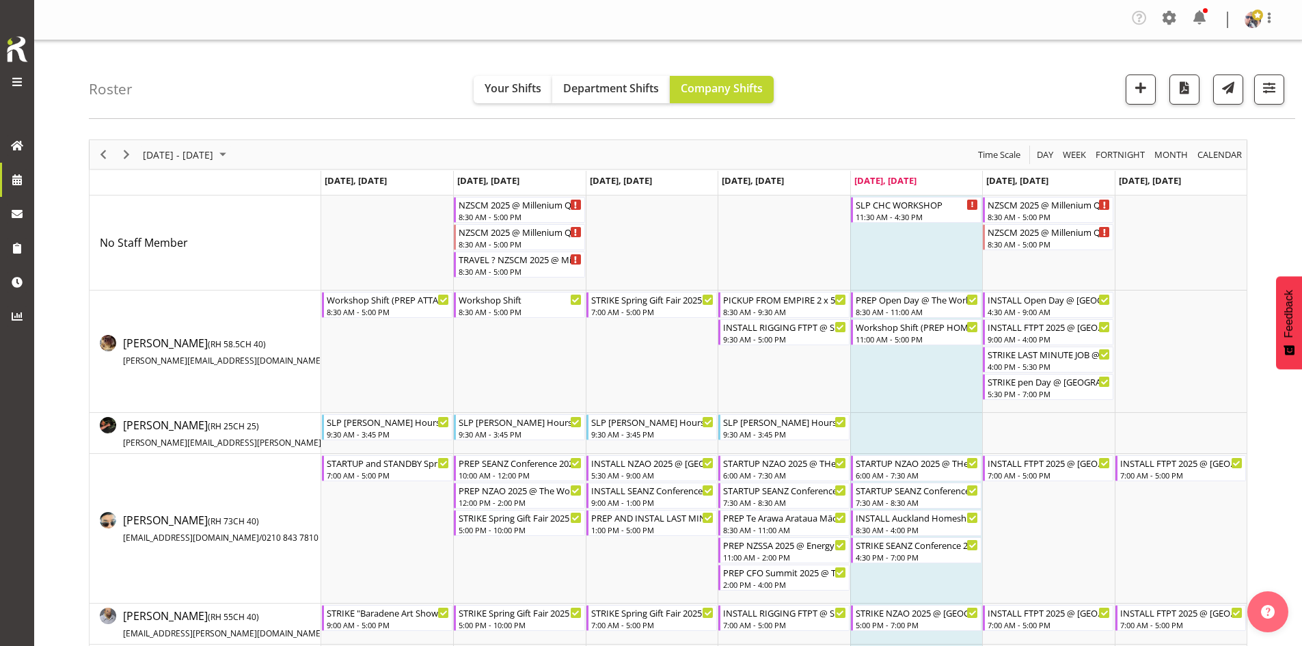
scroll to position [1504, 0]
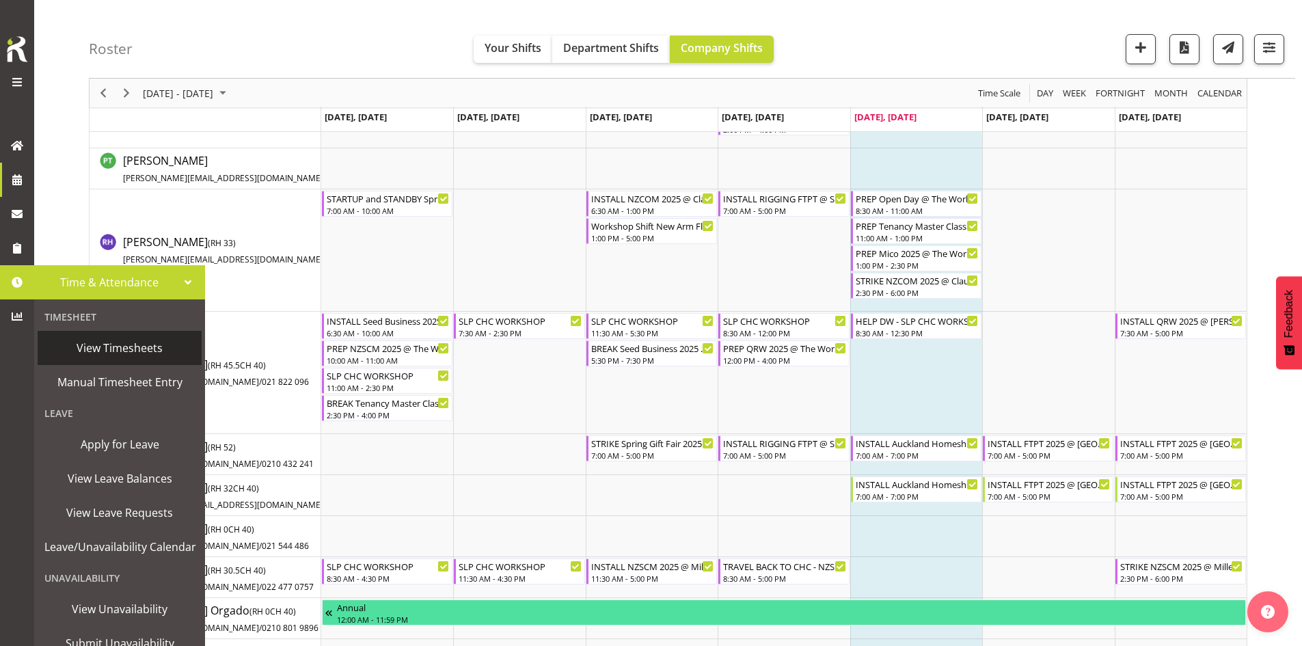
click at [139, 349] on span "View Timesheets" at bounding box center [119, 348] width 150 height 21
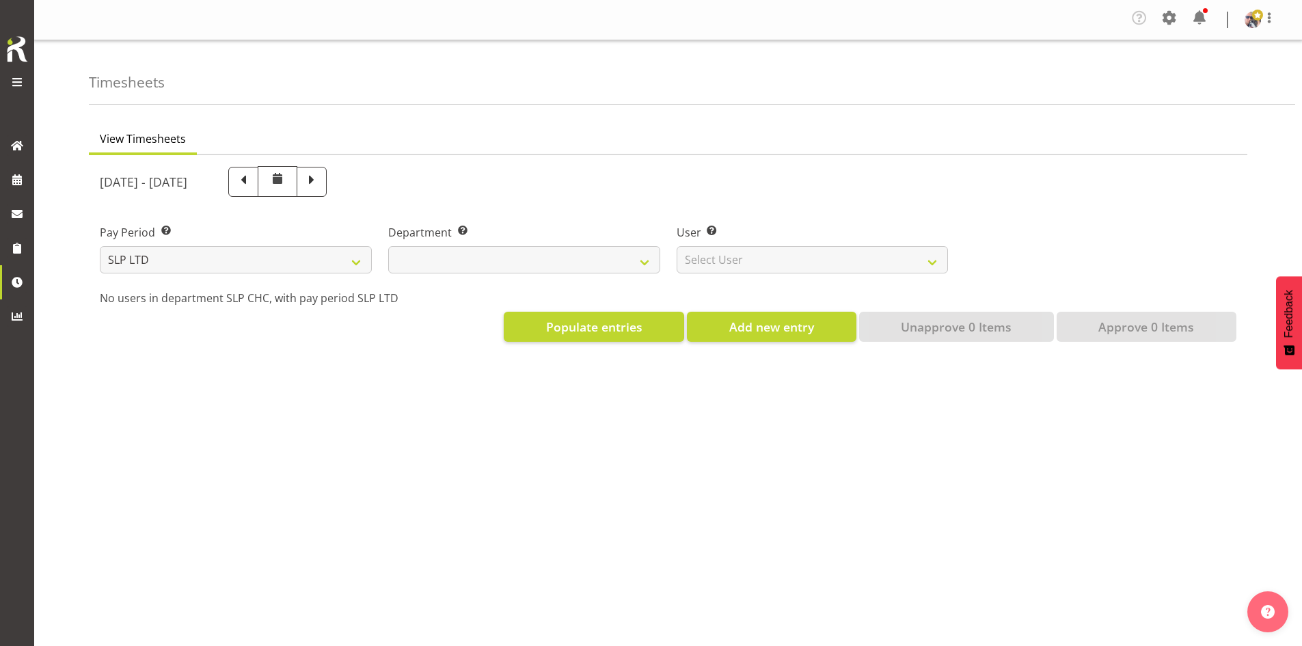
select select
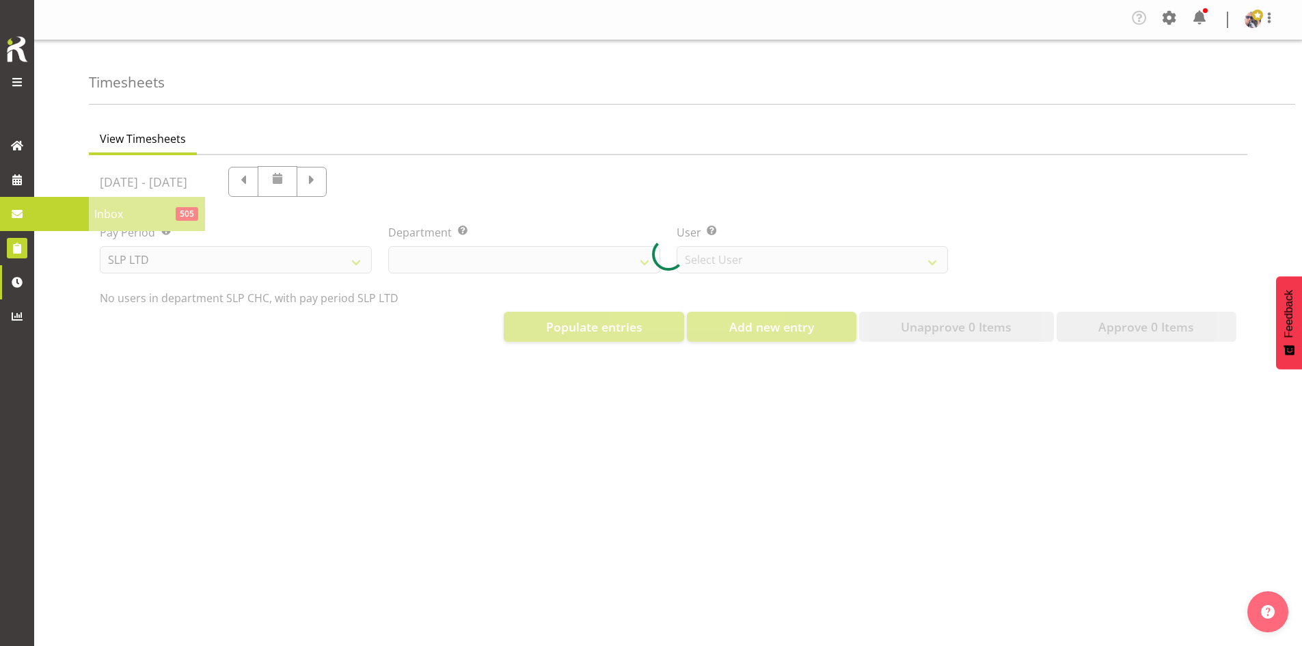
select select "5538"
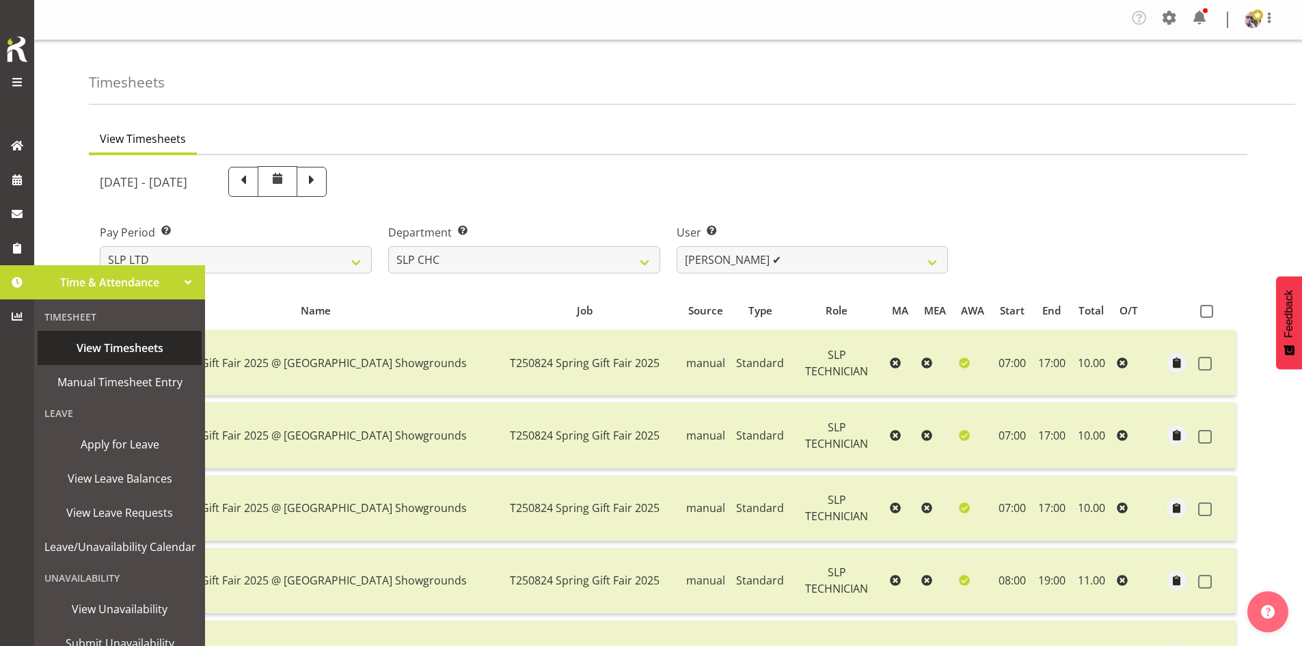
click at [96, 351] on span "View Timesheets" at bounding box center [119, 348] width 150 height 21
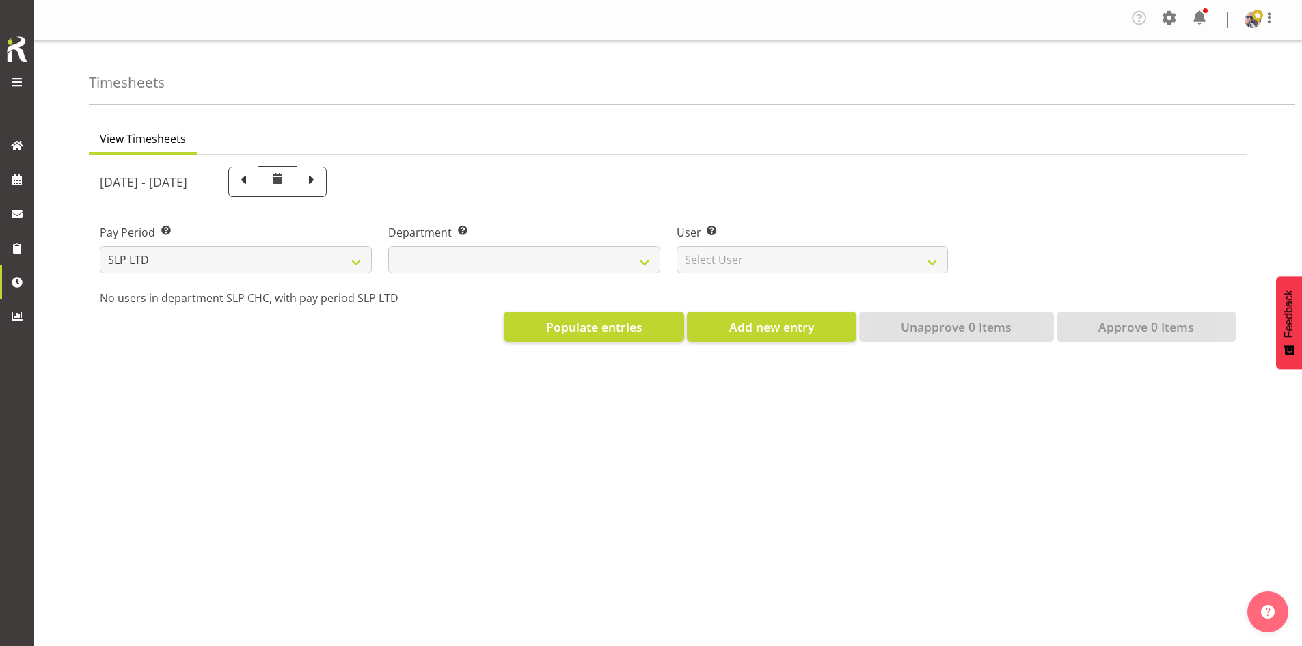
select select
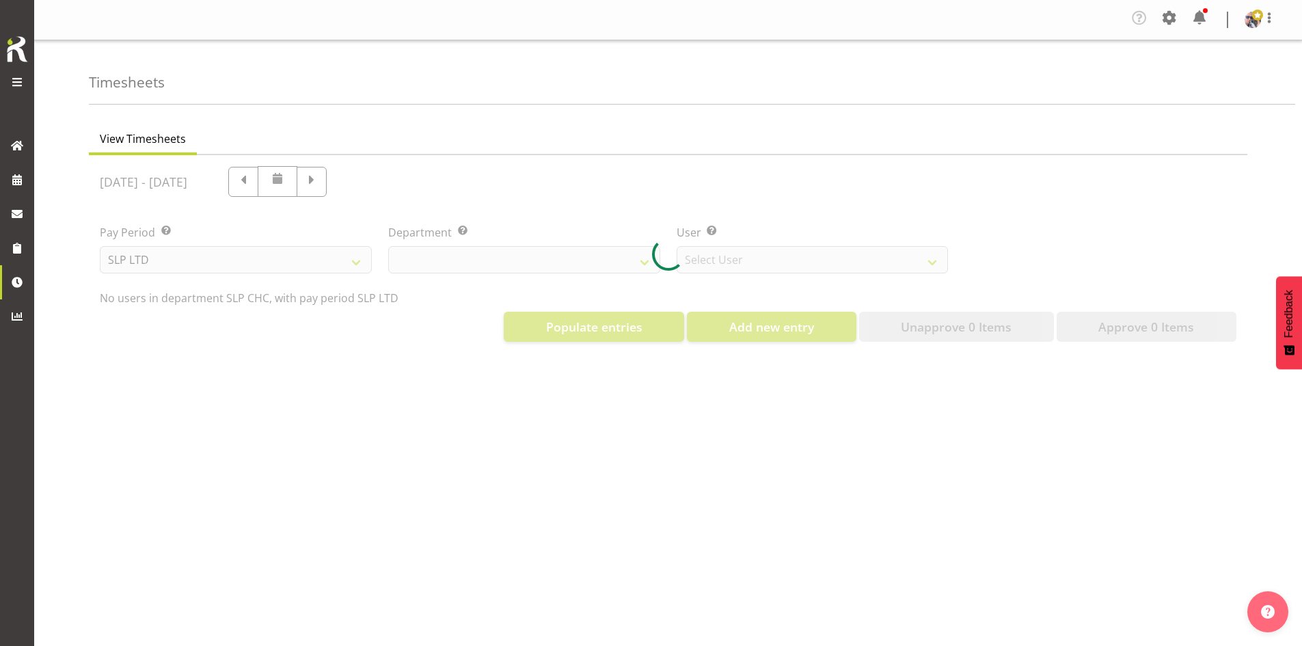
select select "5538"
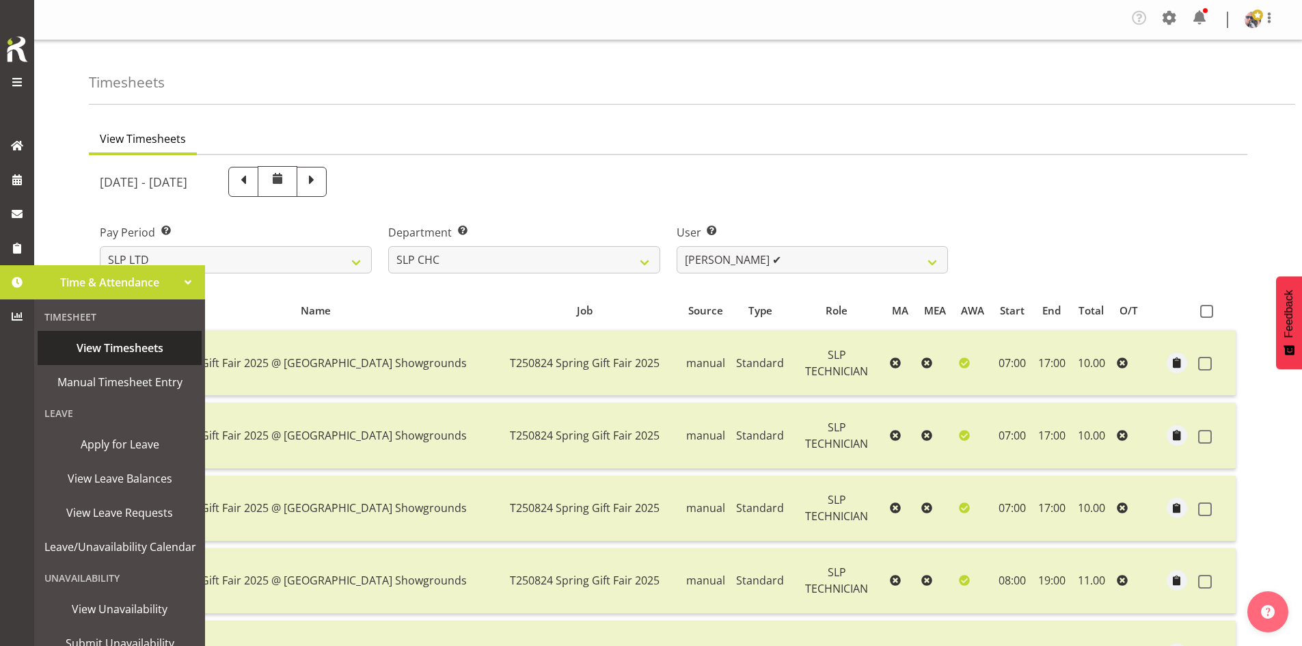
click at [112, 346] on span "View Timesheets" at bounding box center [119, 348] width 150 height 21
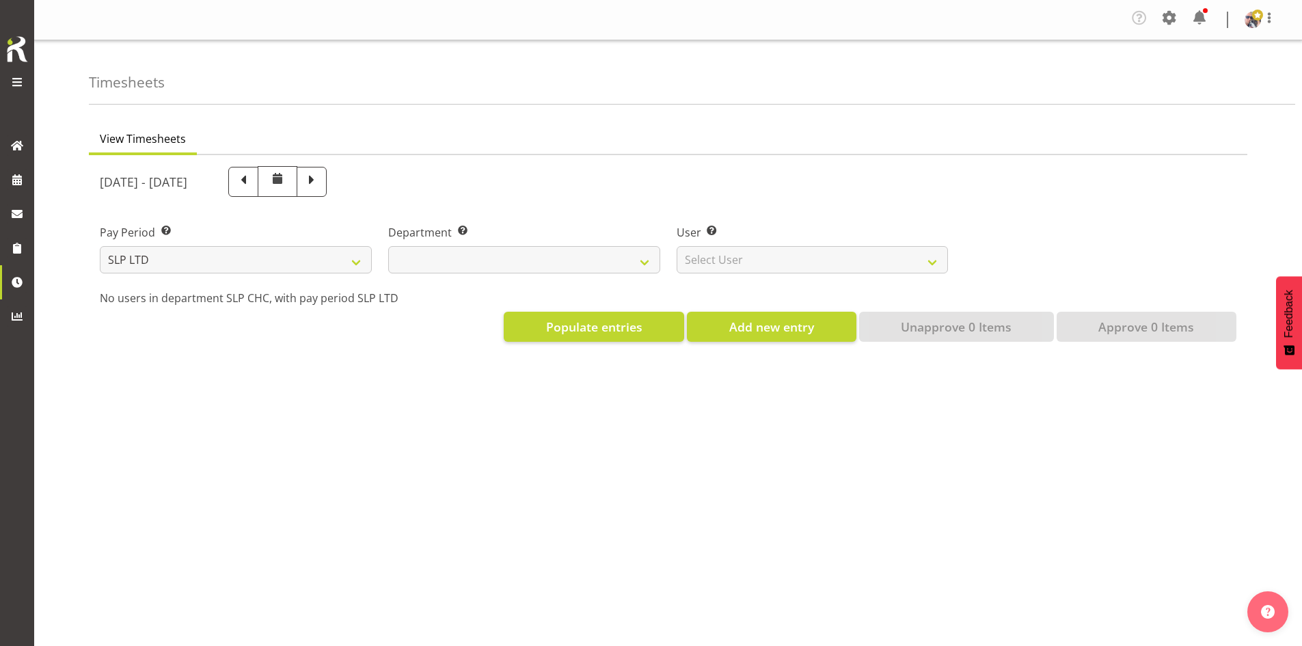
select select
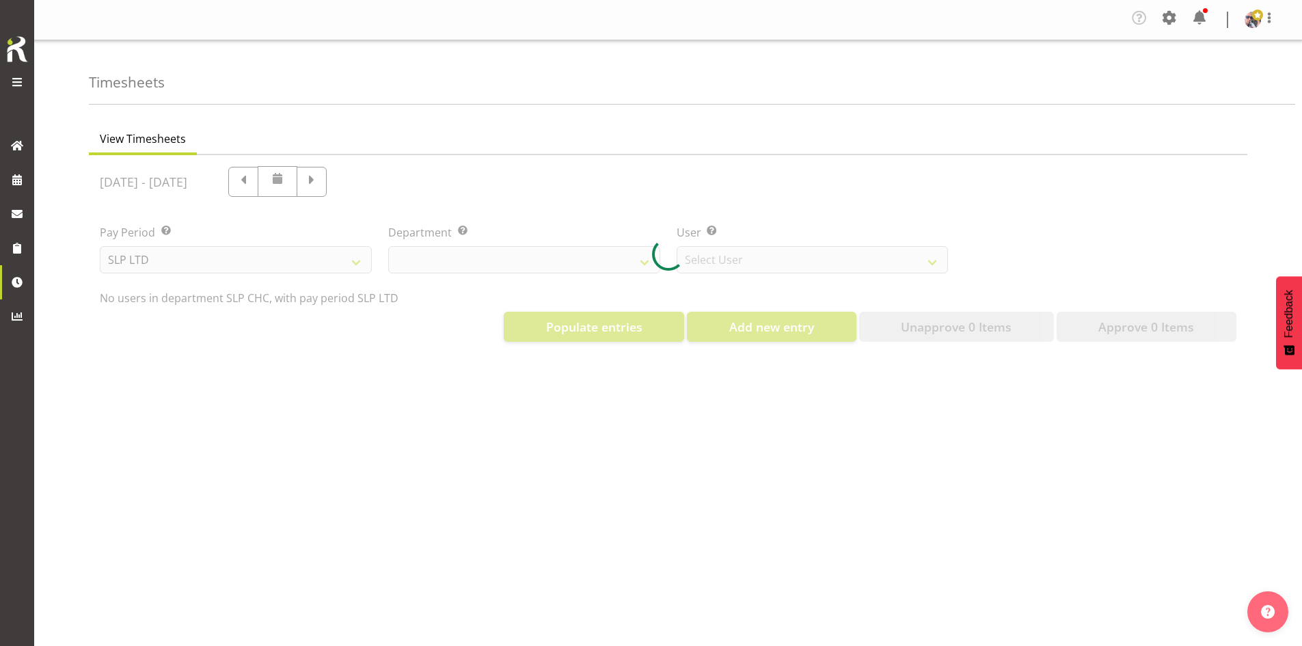
select select "5538"
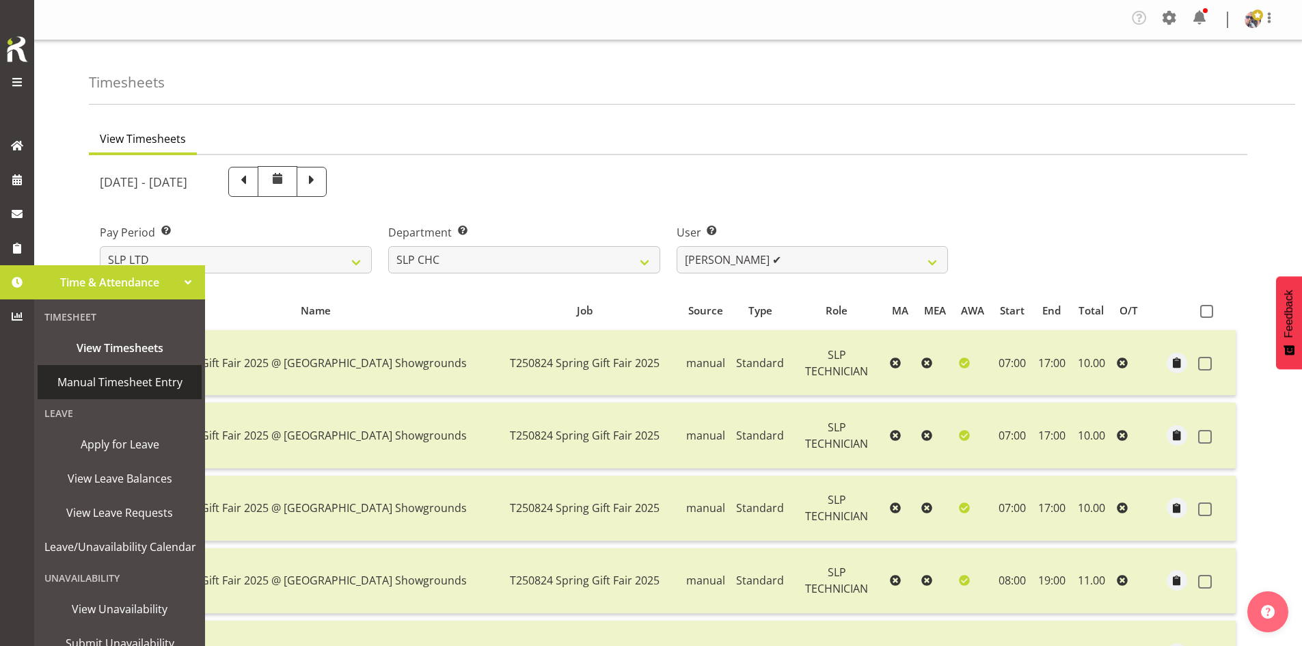
click at [126, 381] on span "Manual Timesheet Entry" at bounding box center [119, 382] width 150 height 21
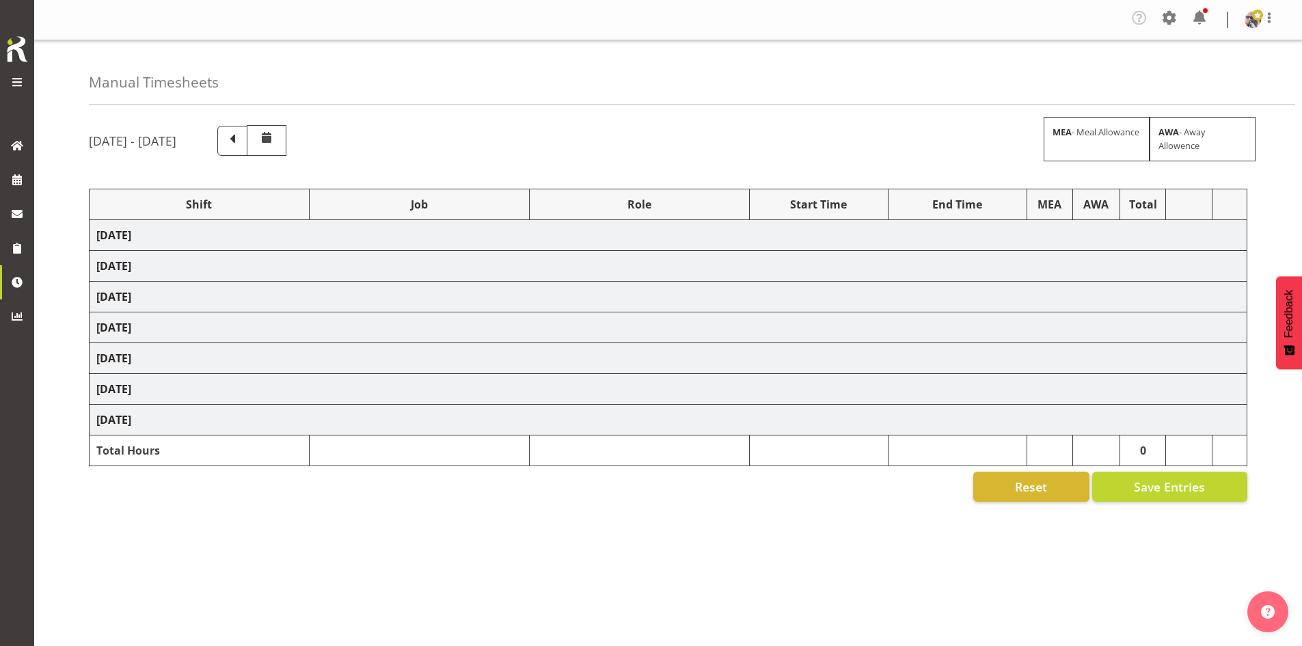
select select "1798"
select select "15"
select select "66167"
select select "9154"
select select "73746"
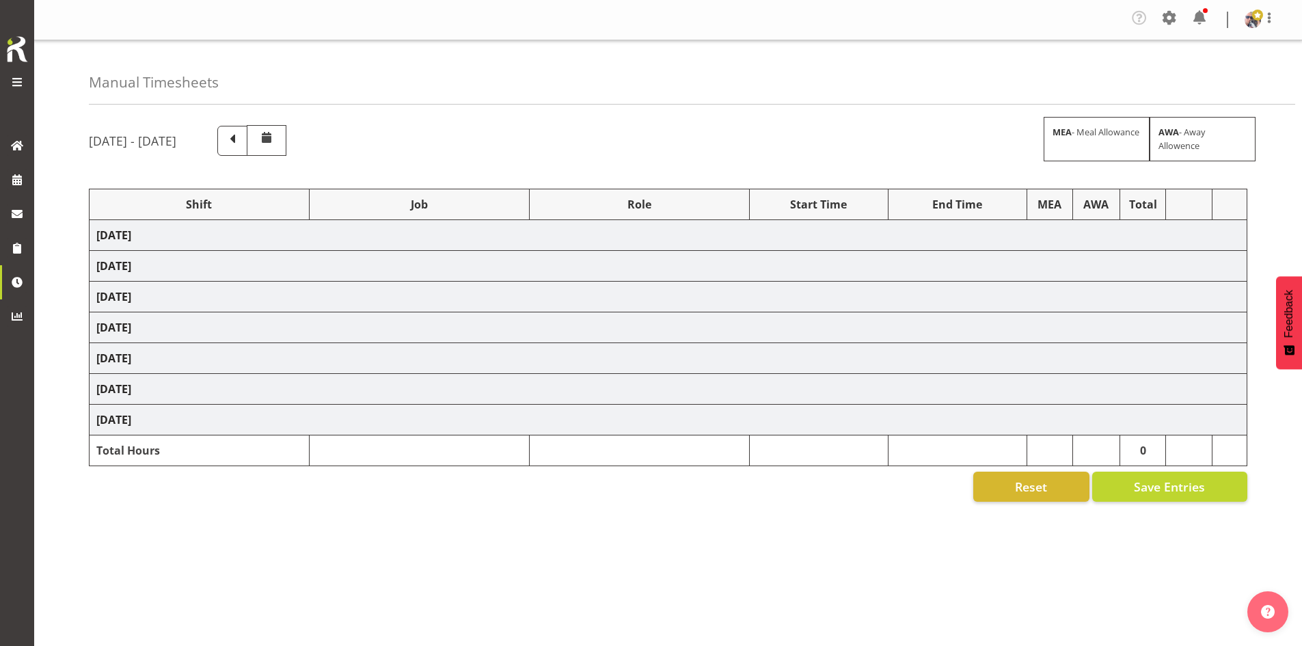
select select "9869"
select select "66167"
select select "9154"
select select "66167"
select select "9154"
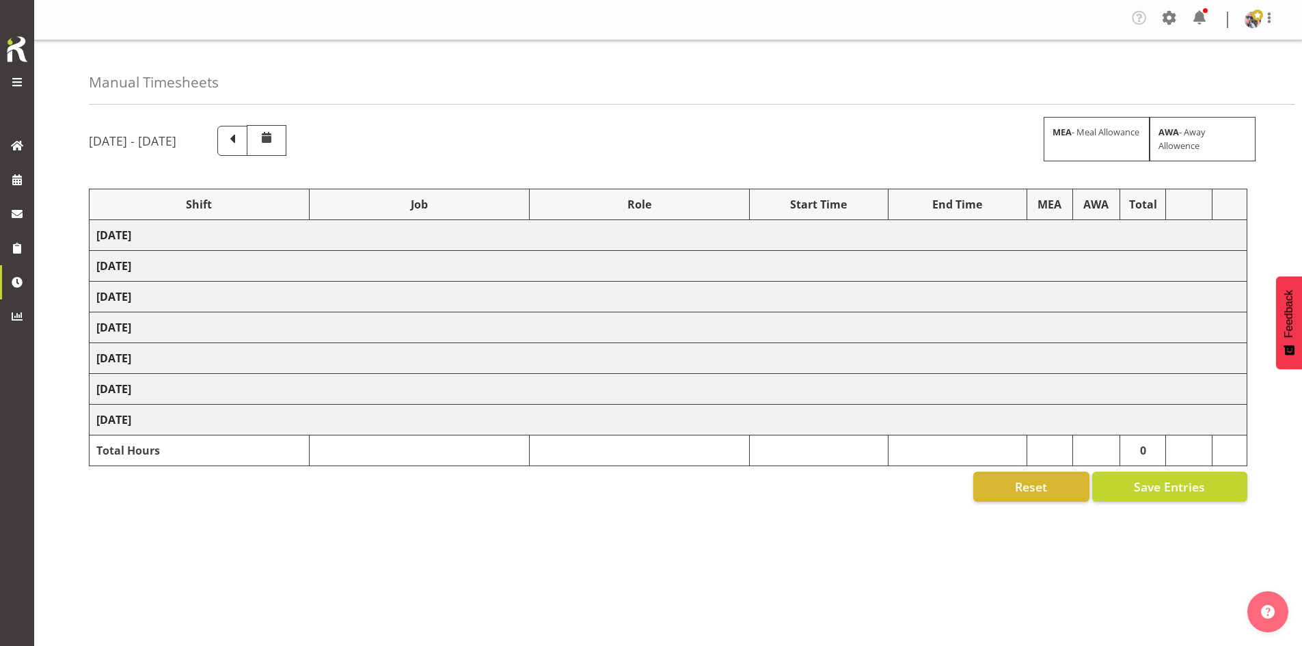
select select "73746"
select select "9869"
select select "73746"
select select "9869"
select select "66167"
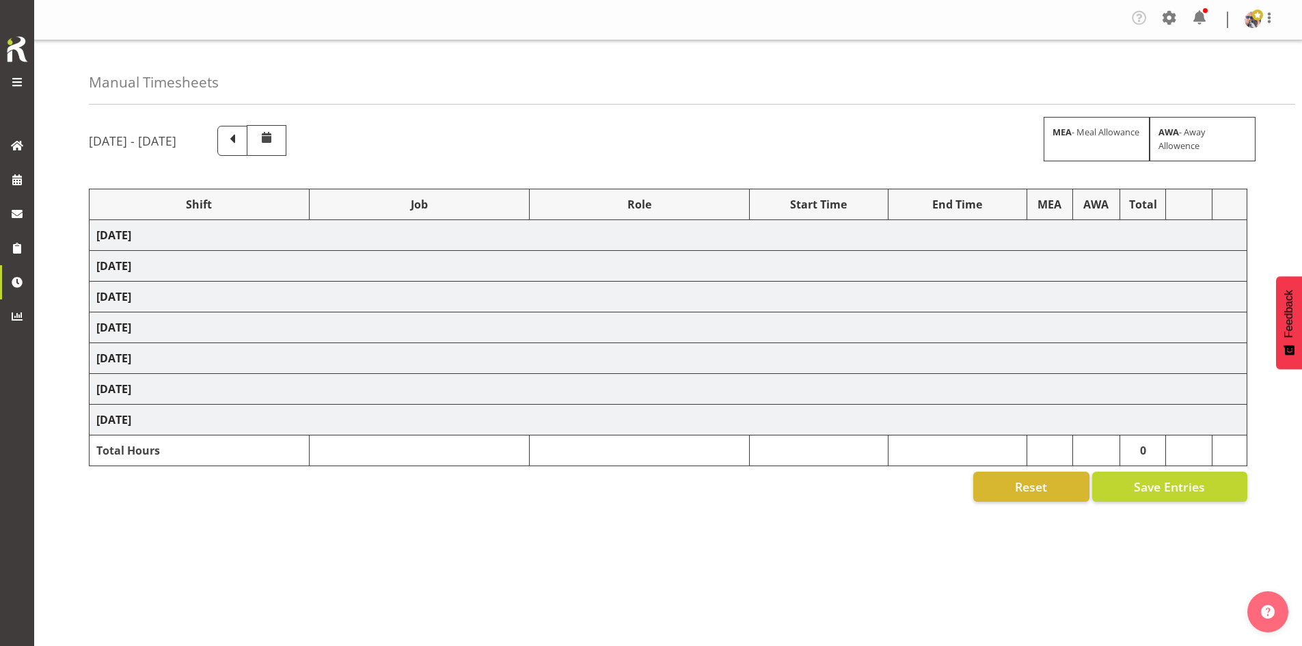
select select "9154"
select select "73746"
select select "9869"
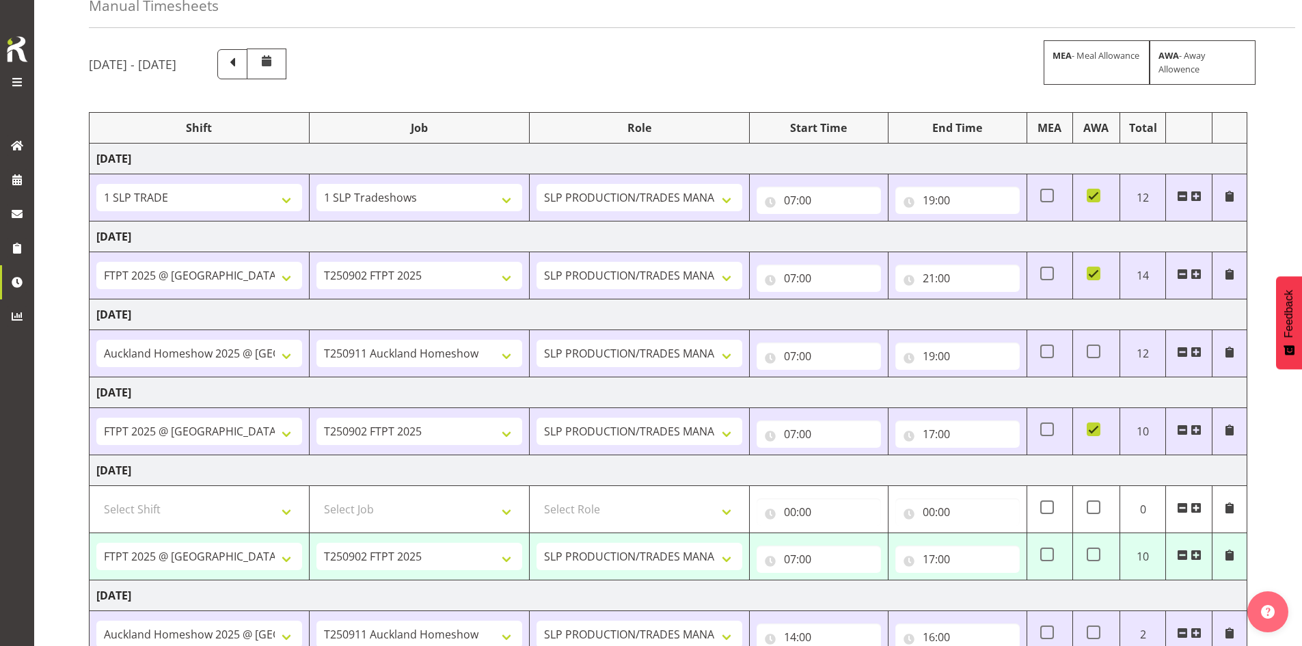
scroll to position [75, 0]
click at [1105, 355] on td at bounding box center [1096, 355] width 47 height 47
click at [1096, 353] on span at bounding box center [1094, 354] width 14 height 14
click at [1096, 353] on input "checkbox" at bounding box center [1091, 353] width 9 height 9
checkbox input "true"
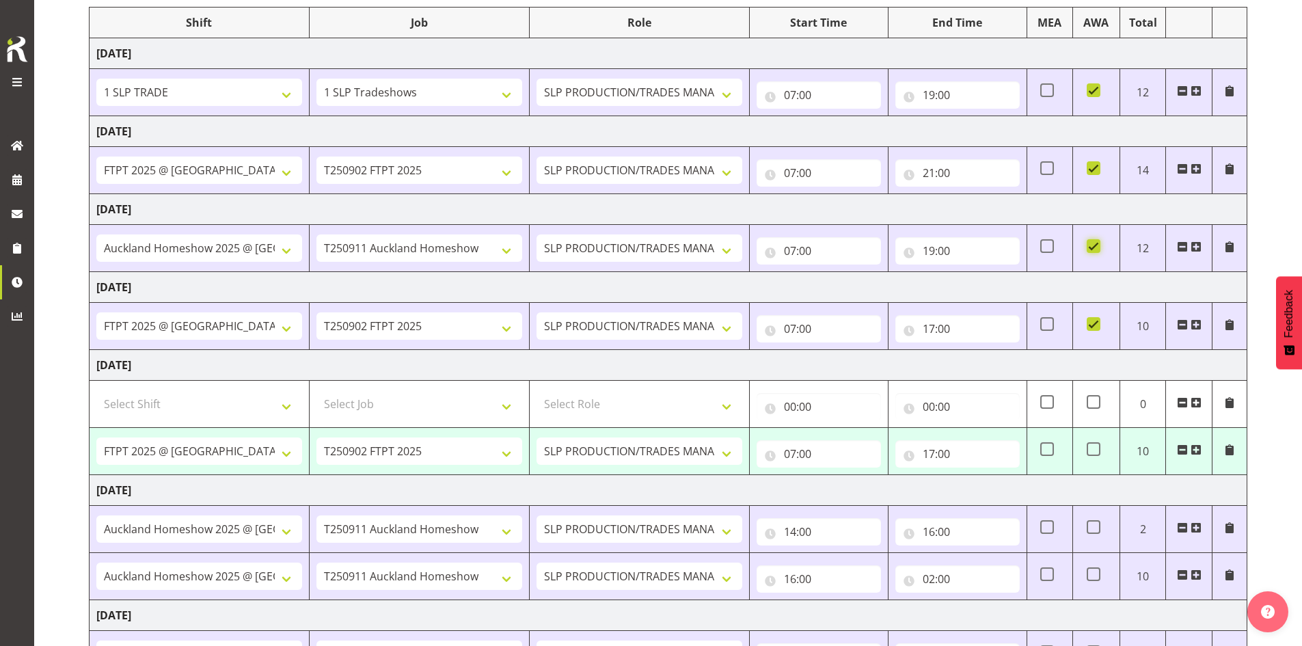
scroll to position [348, 0]
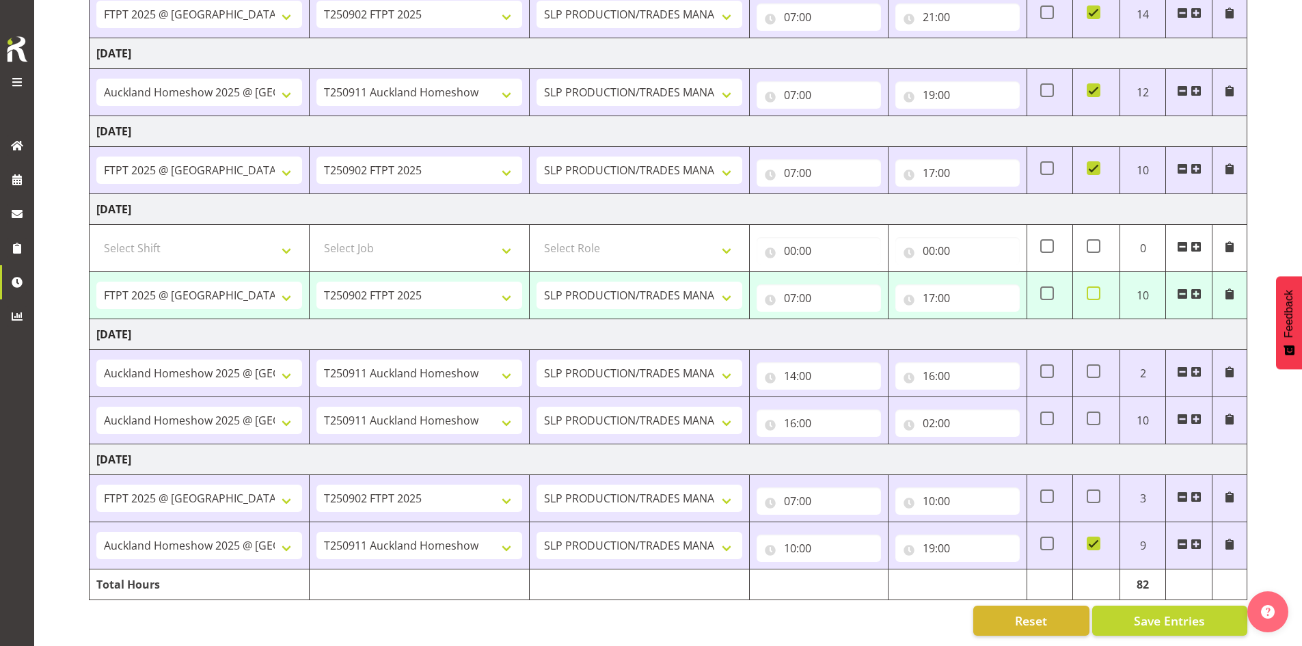
click at [1090, 286] on span at bounding box center [1094, 293] width 14 height 14
click at [1090, 289] on input "checkbox" at bounding box center [1091, 293] width 9 height 9
checkbox input "true"
click at [1096, 412] on span at bounding box center [1094, 419] width 14 height 14
click at [1096, 414] on input "checkbox" at bounding box center [1091, 418] width 9 height 9
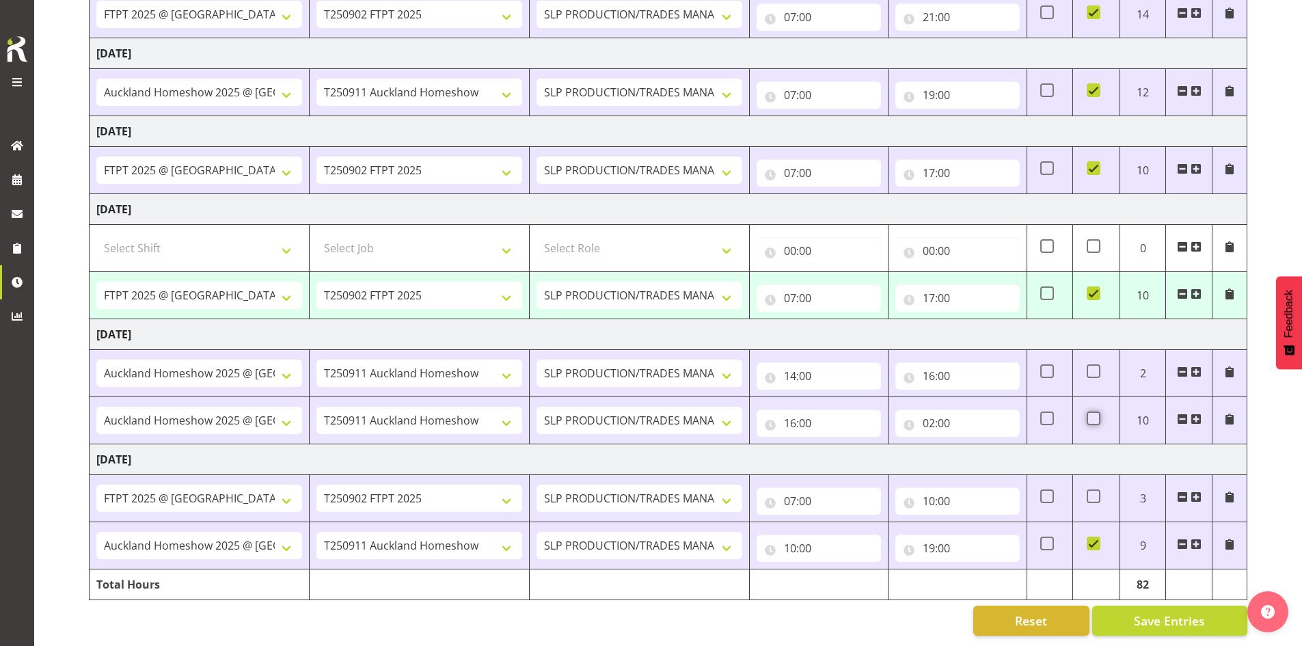
checkbox input "true"
click at [1147, 612] on span "Save Entries" at bounding box center [1169, 621] width 71 height 18
select select "66167"
select select "9154"
type input "07:00"
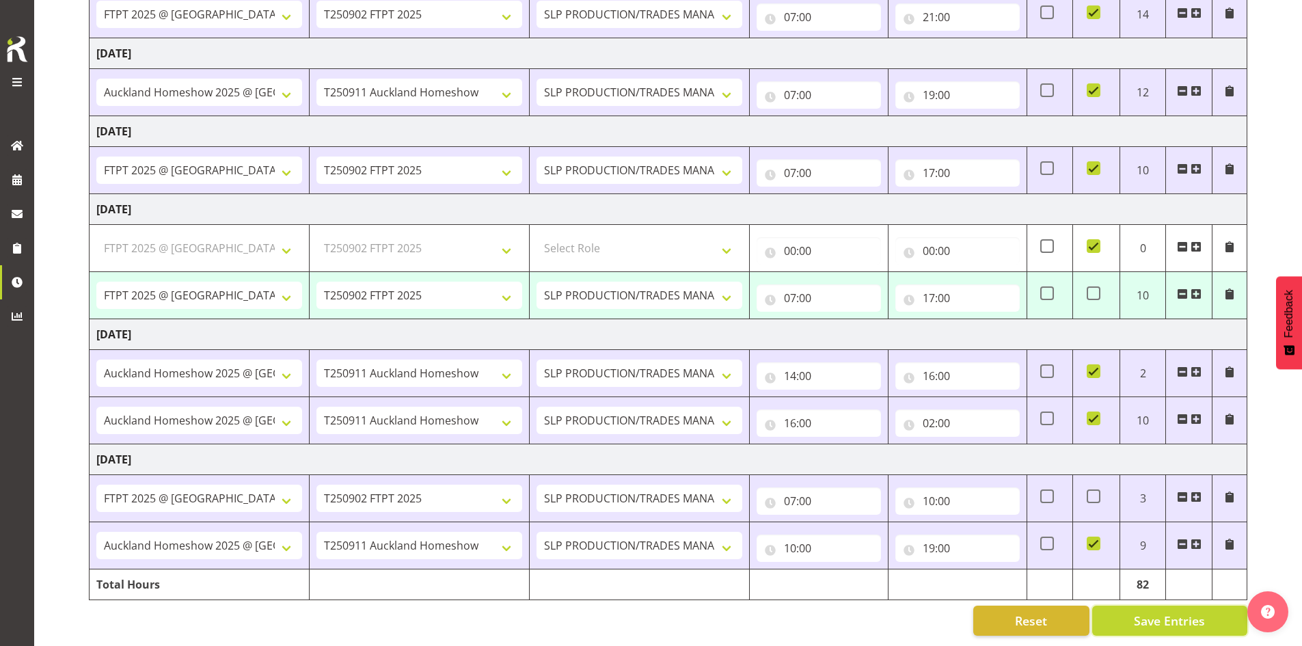
type input "09:00"
checkbox input "true"
type input "09:00"
checkbox input "false"
type input "16:00"
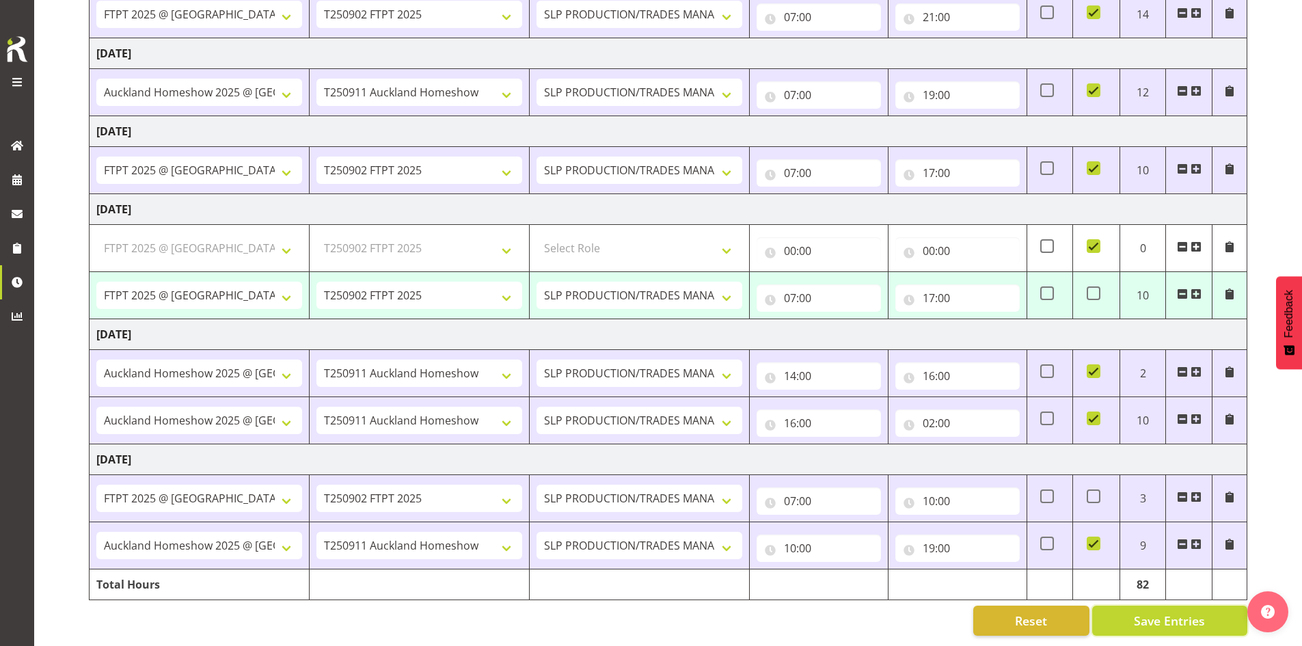
type input "04:00"
checkbox input "true"
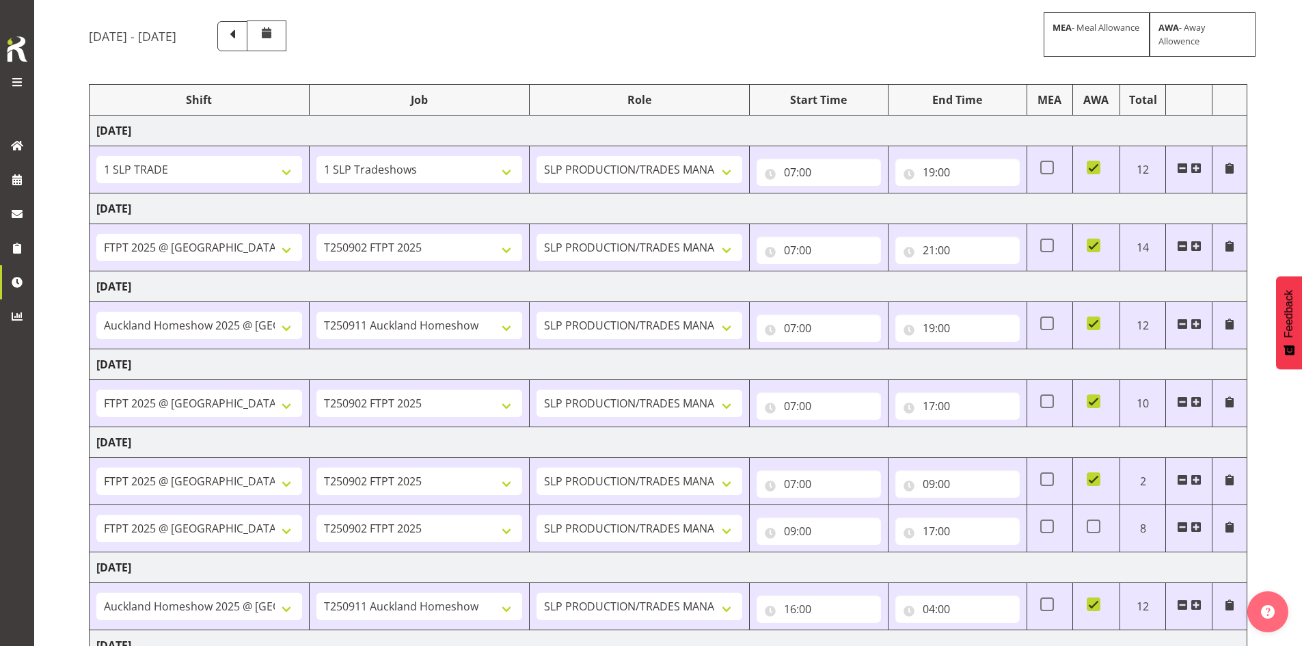
scroll to position [301, 0]
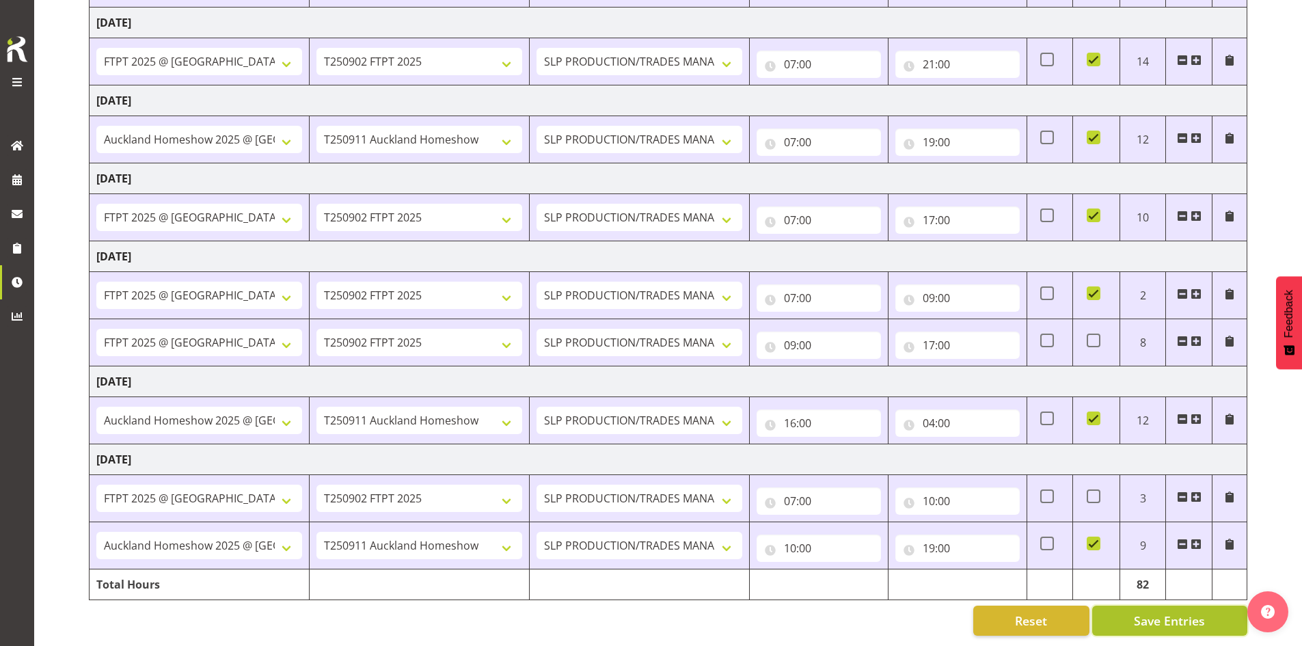
click at [1155, 612] on span "Save Entries" at bounding box center [1169, 621] width 71 height 18
